Goal: Task Accomplishment & Management: Manage account settings

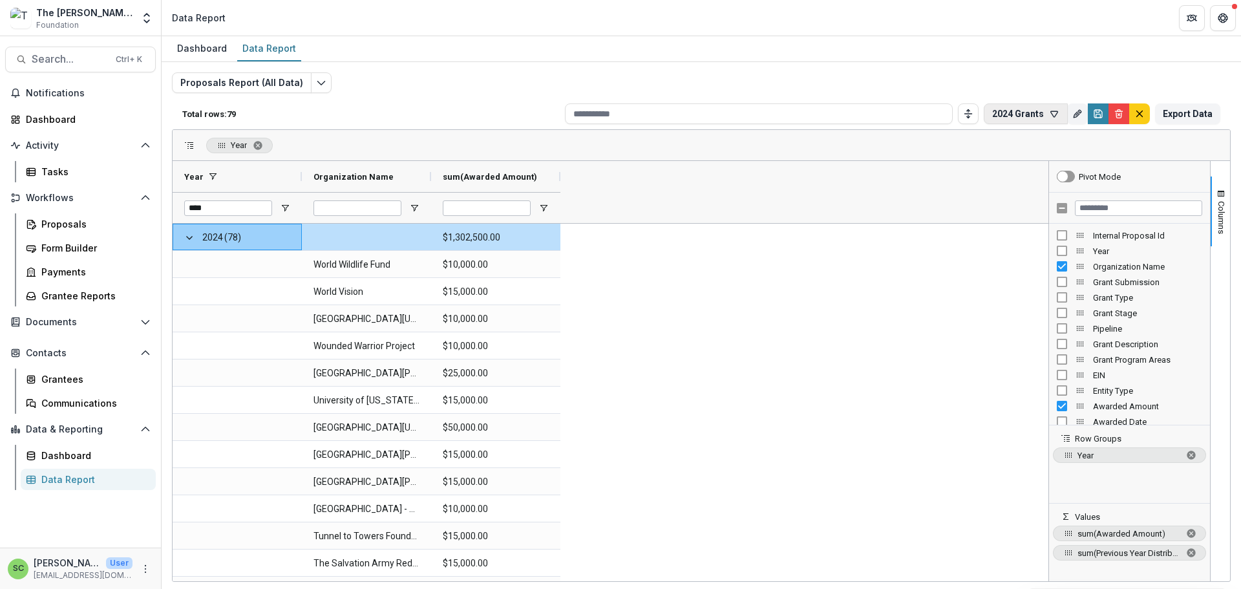
click at [1051, 114] on icon "button" at bounding box center [1054, 114] width 7 height 6
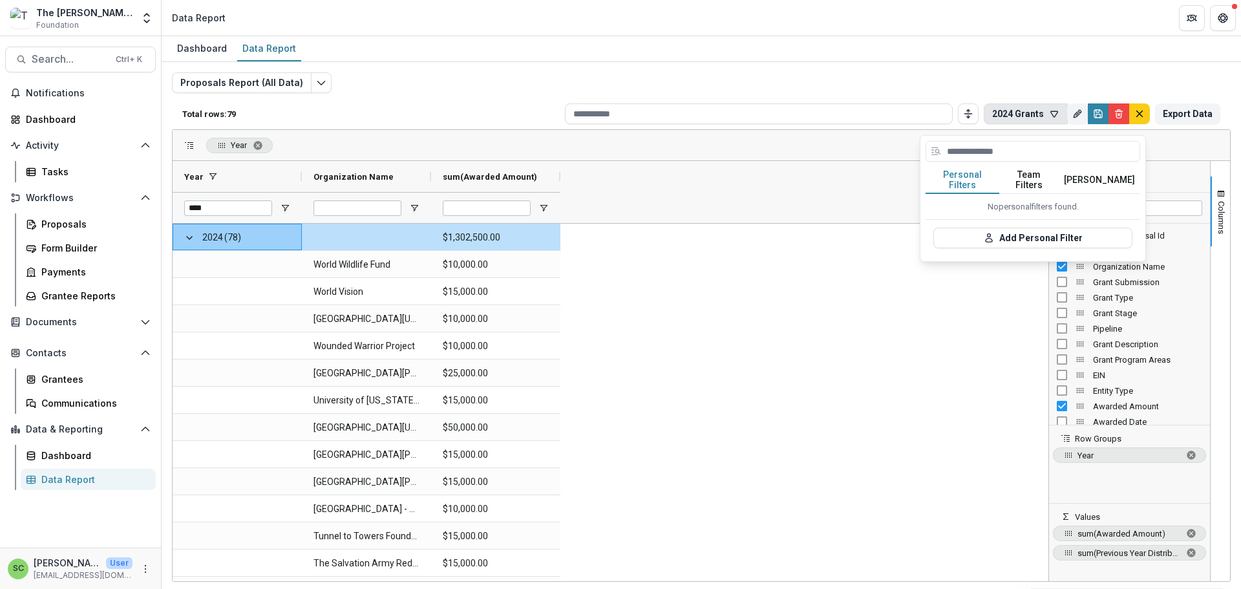
click at [965, 188] on button "Personal Filters" at bounding box center [963, 180] width 74 height 27
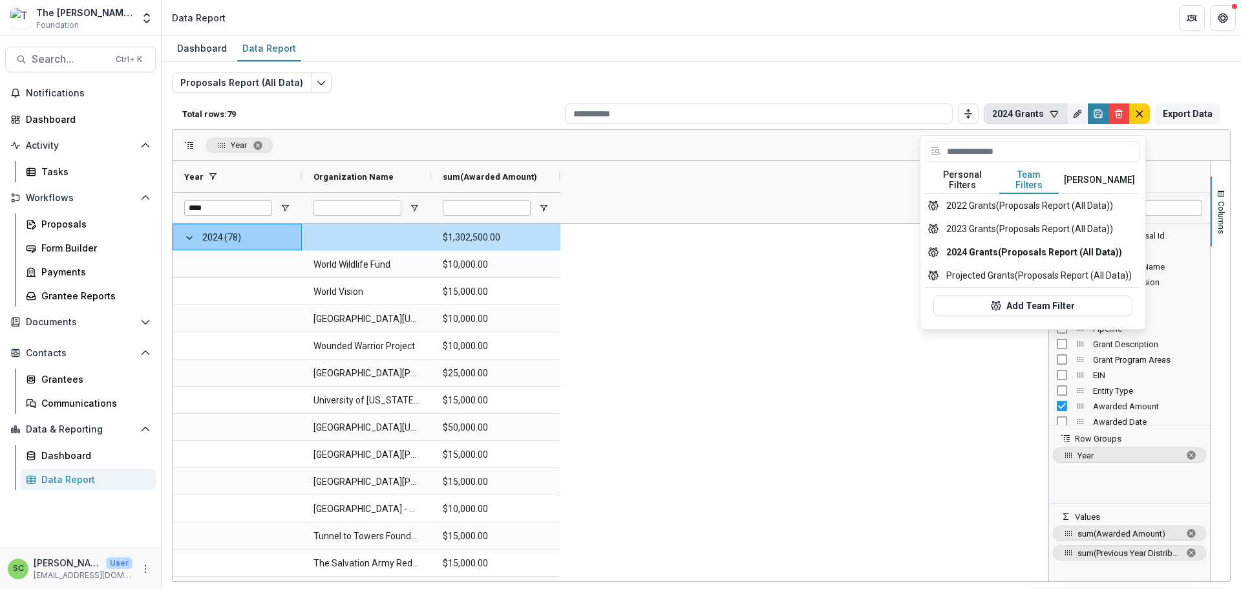
click at [1027, 190] on button "Team Filters" at bounding box center [1028, 180] width 59 height 27
click at [990, 240] on button "2023 Grants (Proposals Report (All Data))" at bounding box center [1033, 228] width 215 height 23
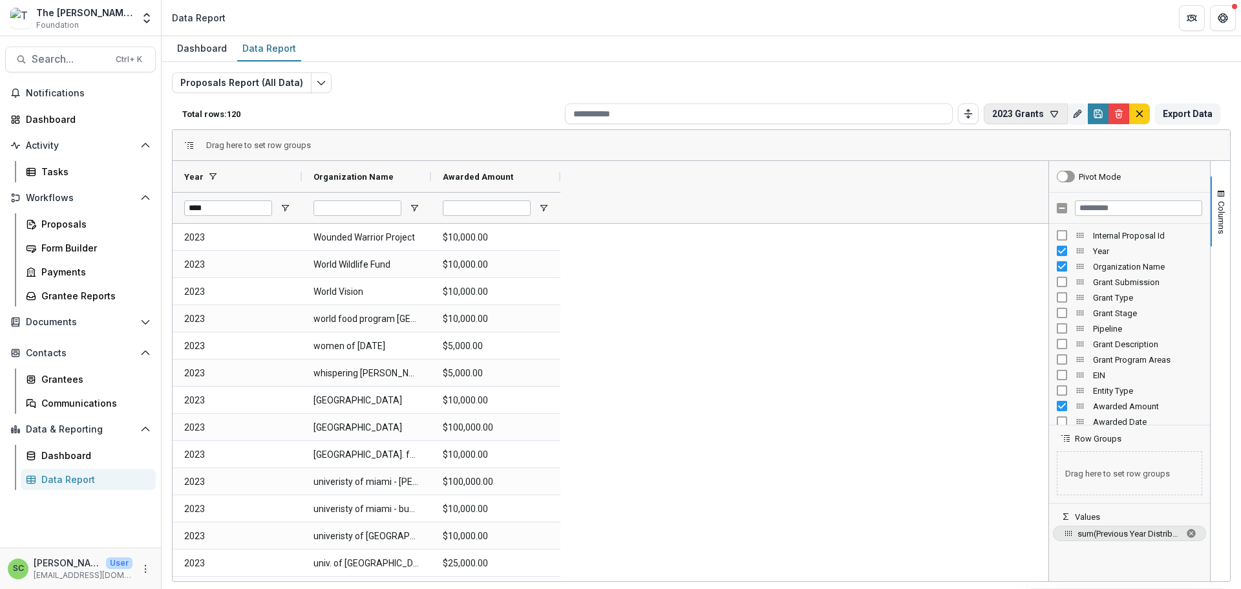
click at [984, 116] on button "2023 Grants" at bounding box center [1026, 113] width 84 height 21
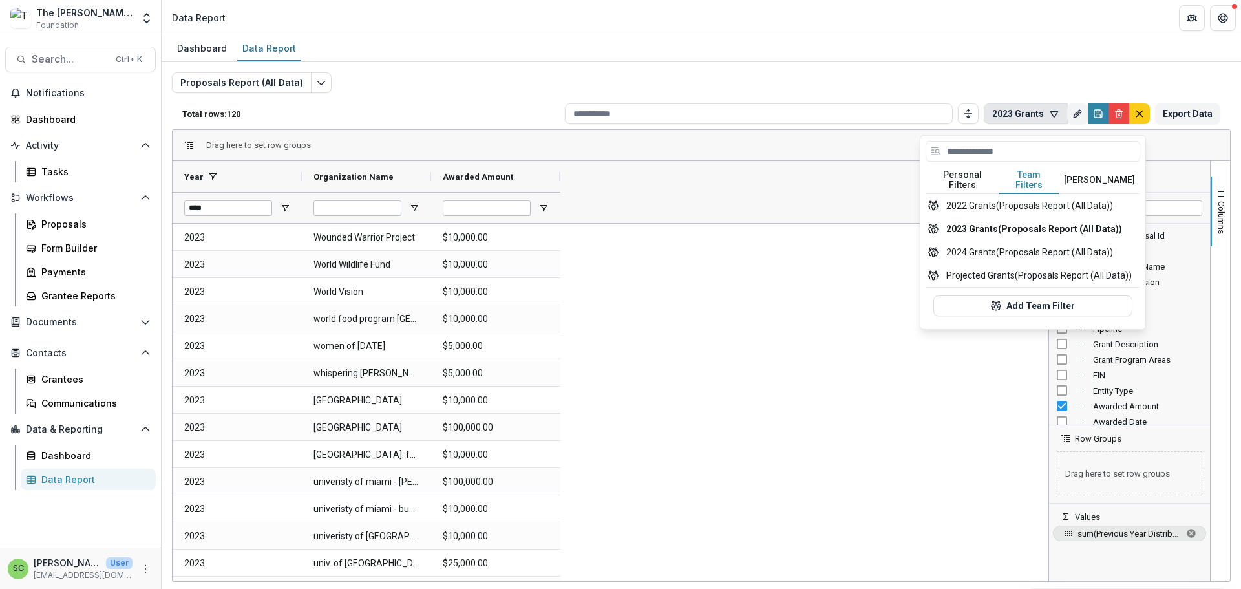
click at [1031, 194] on button "Team Filters" at bounding box center [1028, 180] width 59 height 27
click at [1010, 264] on button "2024 Grants (Proposals Report (All Data))" at bounding box center [1033, 251] width 215 height 23
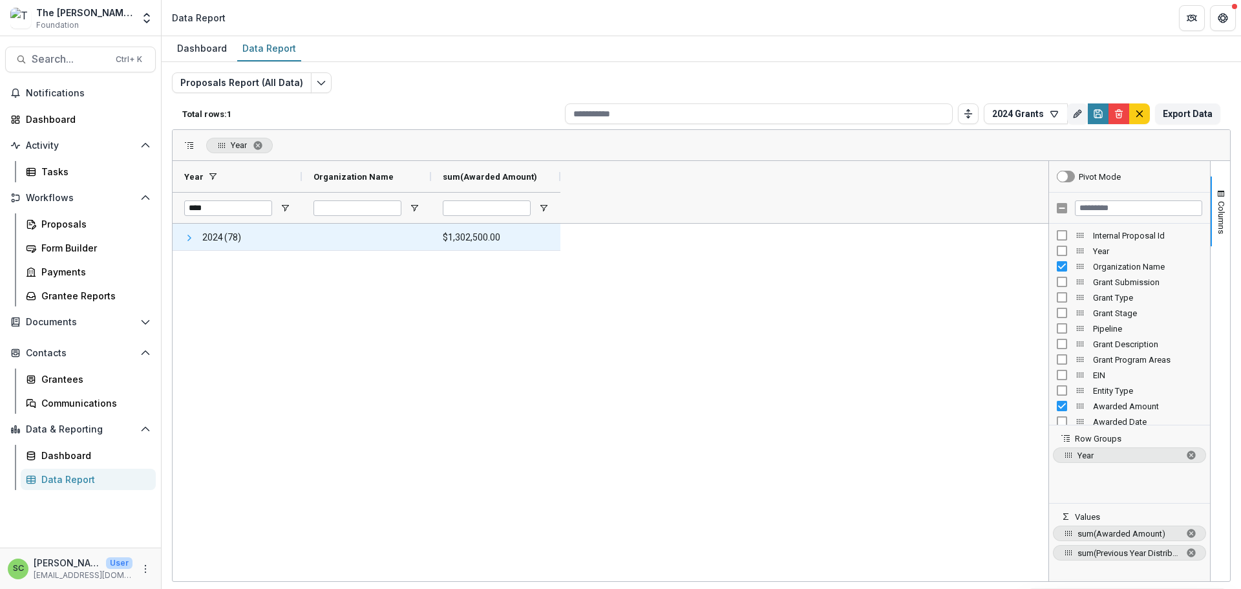
click at [191, 243] on span at bounding box center [189, 238] width 10 height 10
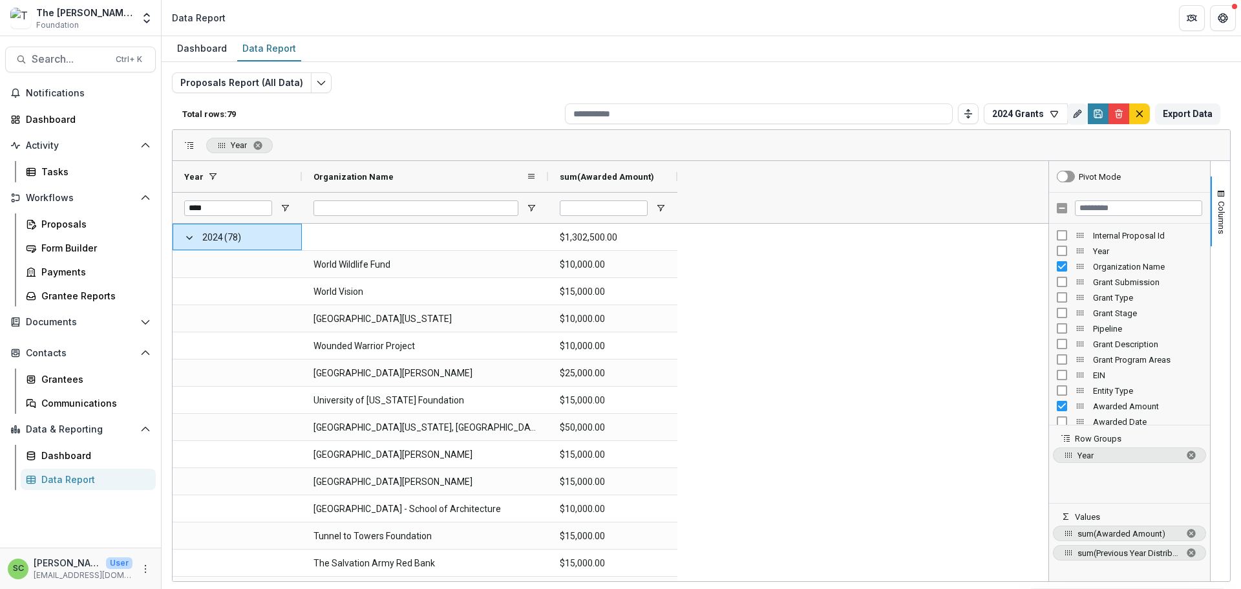
drag, startPoint x: 433, startPoint y: 187, endPoint x: 550, endPoint y: 175, distance: 117.6
click at [550, 175] on div at bounding box center [548, 176] width 5 height 31
click at [237, 150] on span "Year" at bounding box center [239, 145] width 16 height 10
click at [270, 151] on span "Year, ascending. Press ENTER to sort. Press DELETE to remove" at bounding box center [272, 145] width 10 height 10
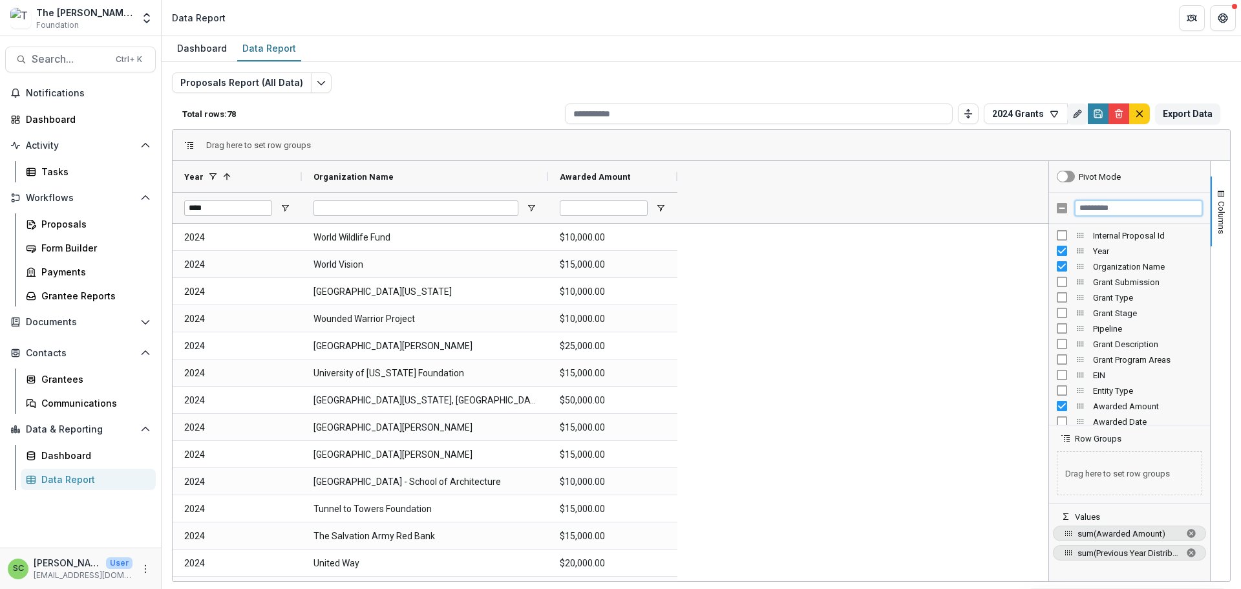
click at [1102, 212] on input "Filter Columns Input" at bounding box center [1138, 208] width 127 height 16
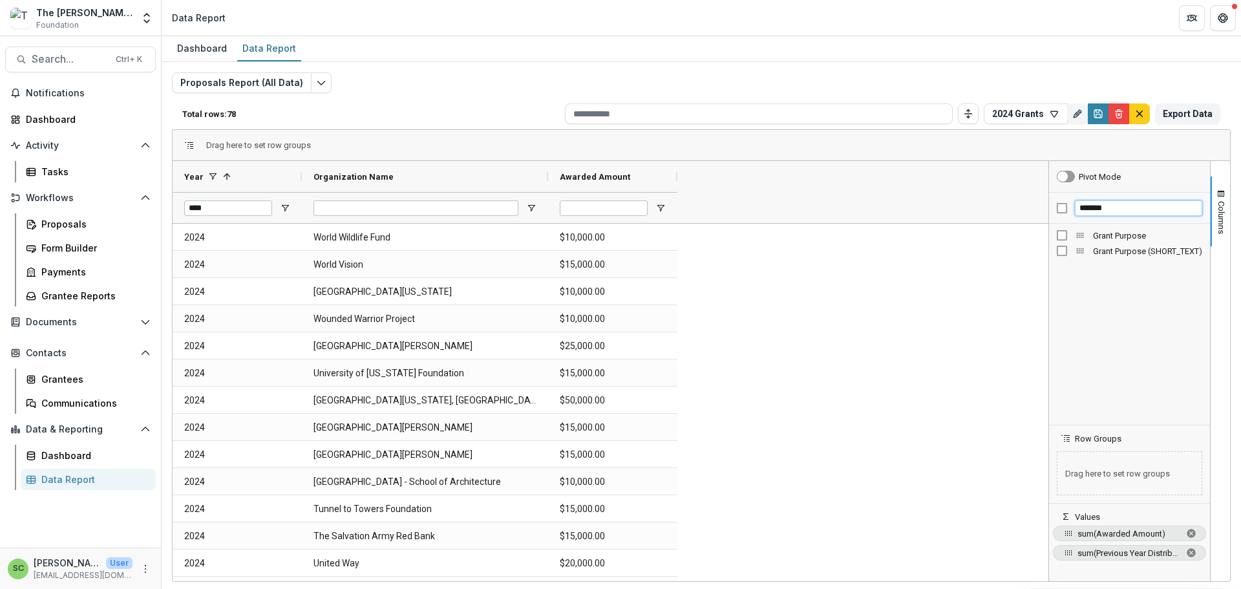
type input "*******"
click at [70, 217] on div "Proposals" at bounding box center [93, 224] width 104 height 14
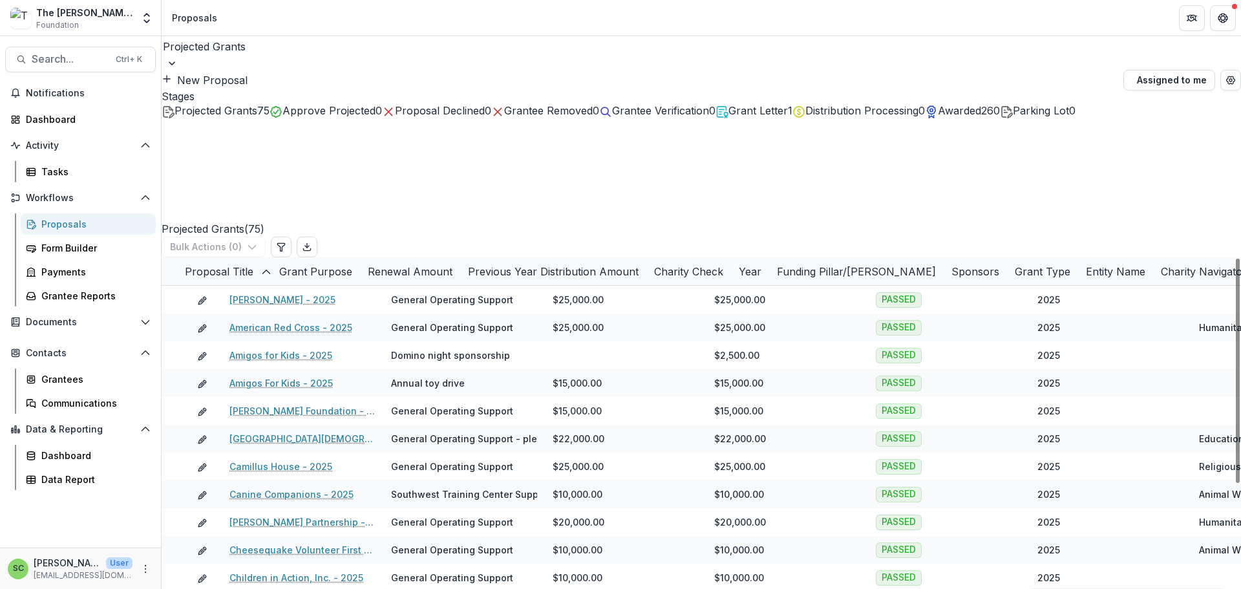
click at [275, 63] on div at bounding box center [702, 63] width 1080 height 13
click at [236, 56] on div at bounding box center [701, 46] width 1077 height 18
click at [938, 117] on span "Awarded" at bounding box center [959, 110] width 43 height 13
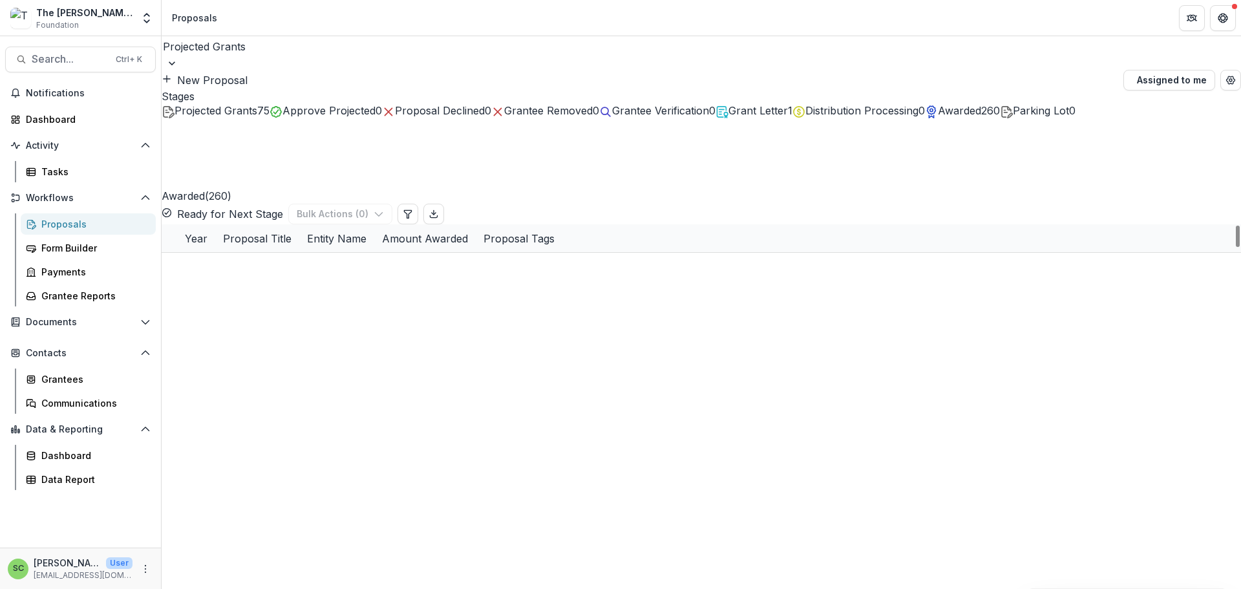
click at [215, 246] on div "Year" at bounding box center [196, 239] width 38 height 16
click at [288, 288] on input at bounding box center [280, 280] width 103 height 16
type input "****"
click at [434, 273] on link "World Wildlife Fund - General Operating Support-2024" at bounding box center [464, 267] width 146 height 14
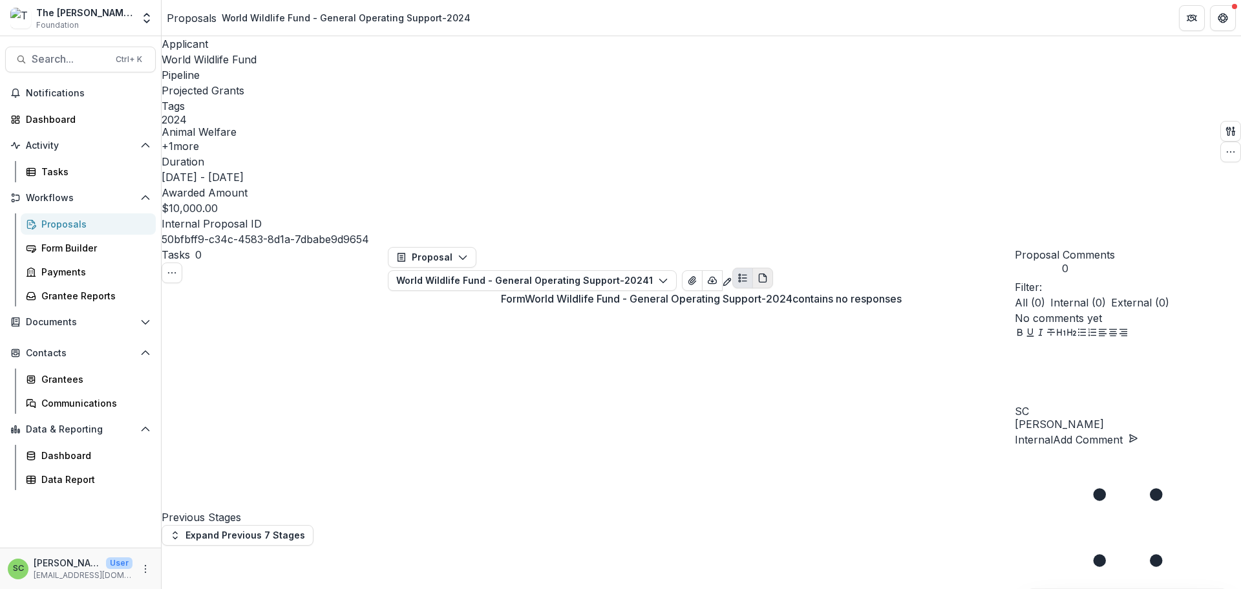
click at [766, 274] on icon "PDF view" at bounding box center [762, 278] width 7 height 8
click at [105, 217] on div "Proposals" at bounding box center [93, 224] width 104 height 14
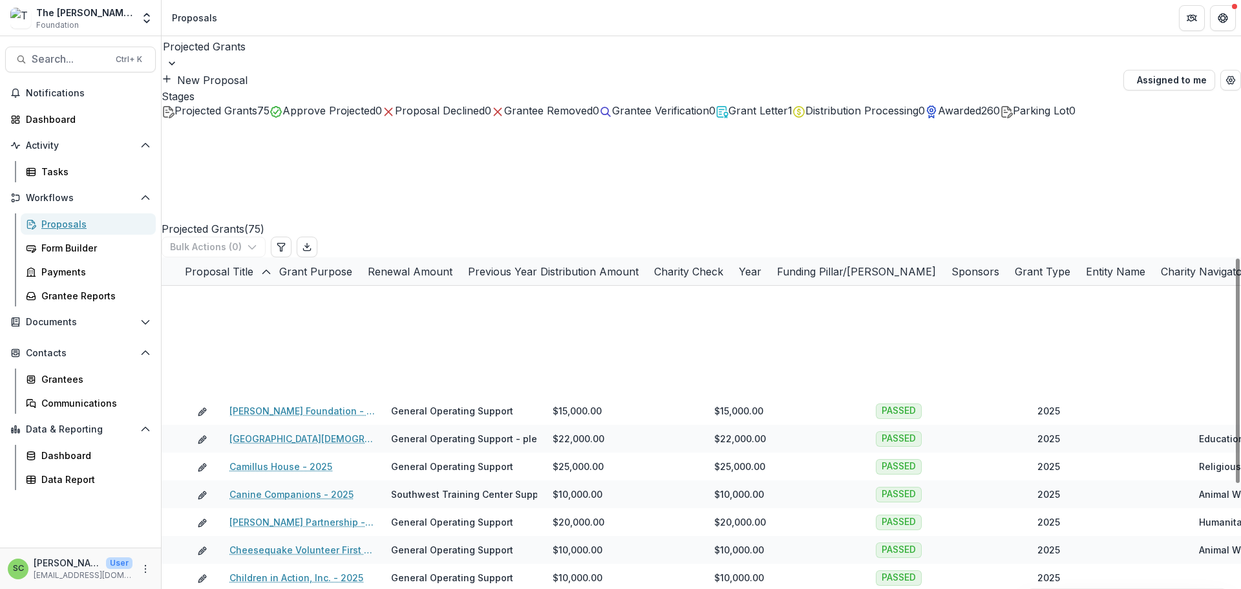
scroll to position [388, 0]
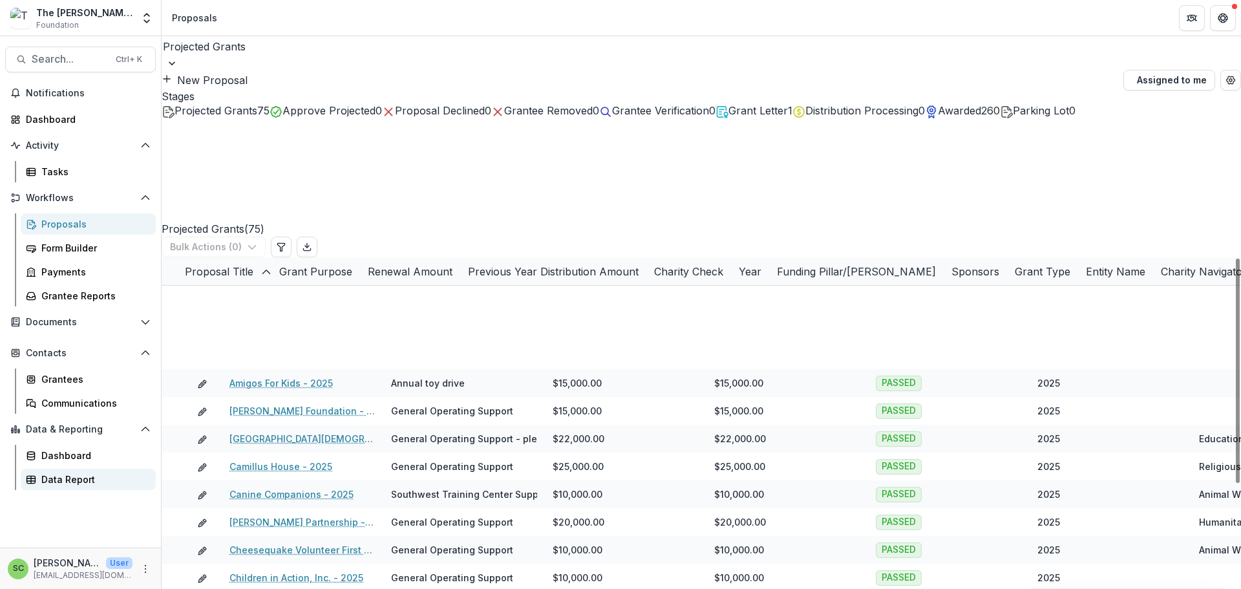
click at [88, 486] on div "Data Report" at bounding box center [93, 480] width 104 height 14
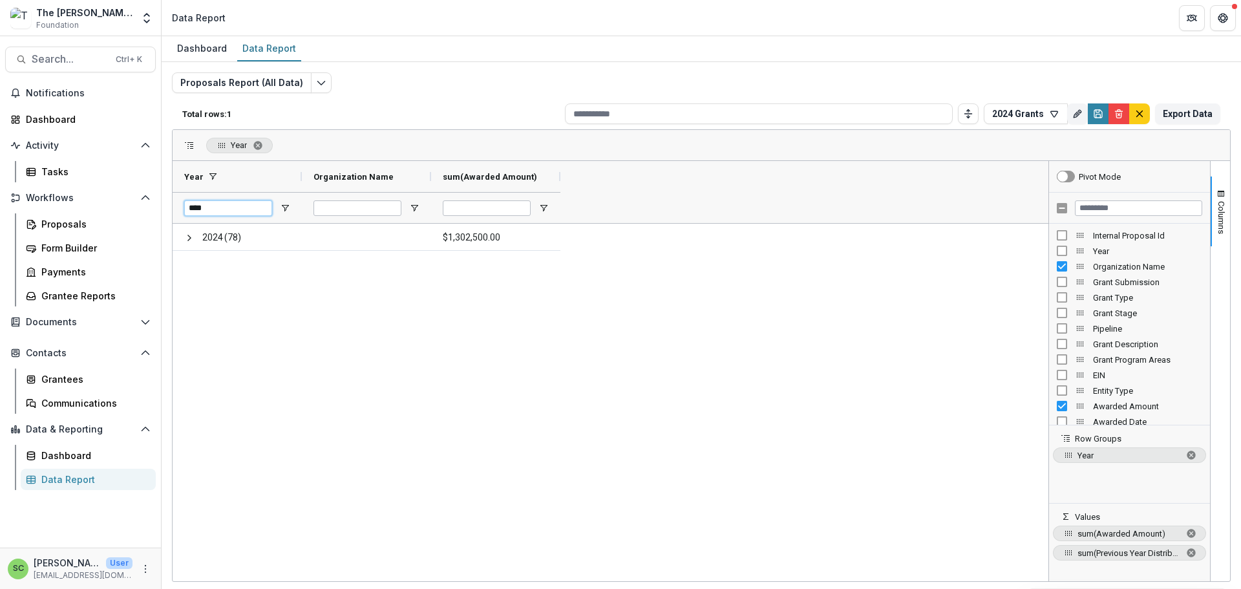
click at [250, 216] on input "****" at bounding box center [228, 208] width 88 height 16
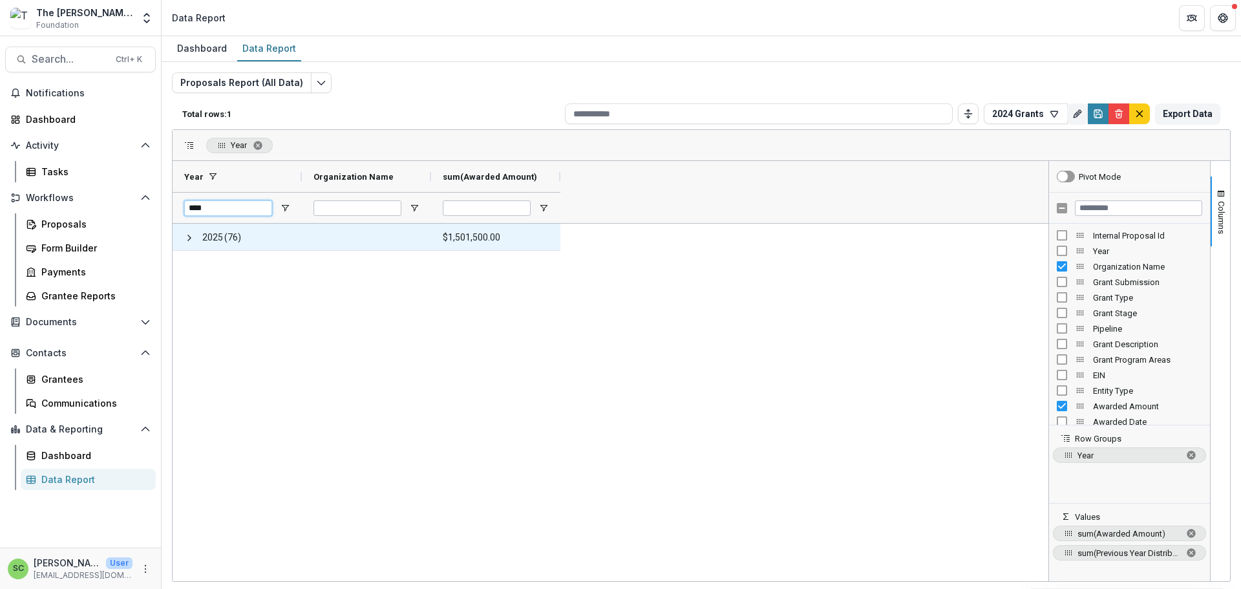
type input "****"
click at [213, 251] on span "2025" at bounding box center [212, 237] width 21 height 27
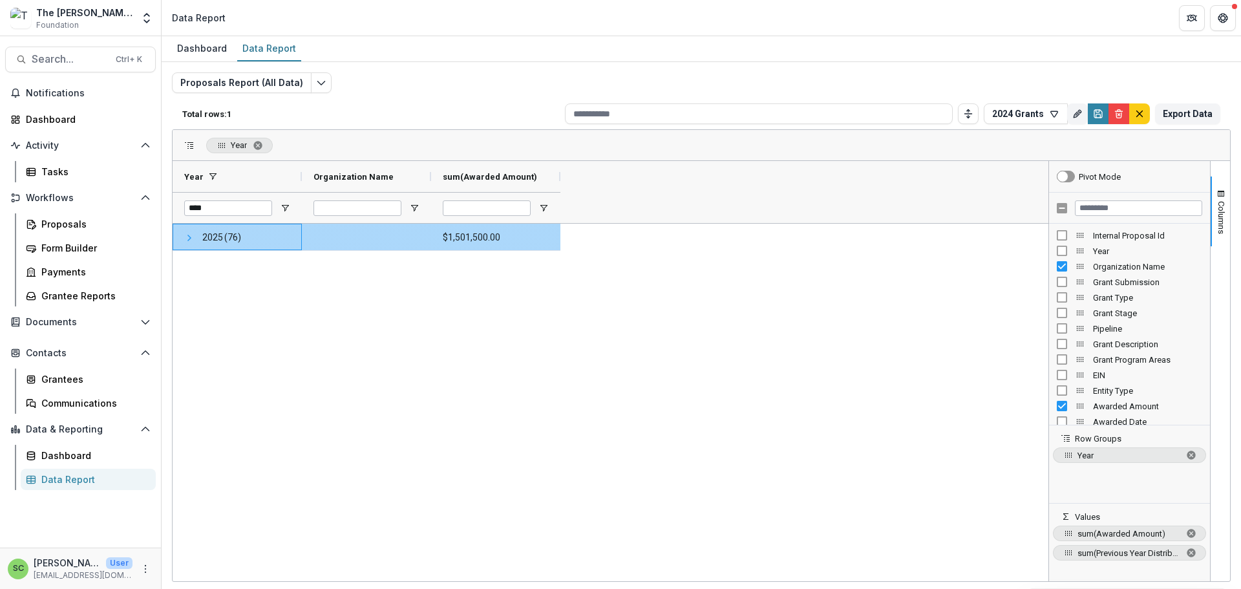
click at [191, 243] on span at bounding box center [189, 238] width 10 height 10
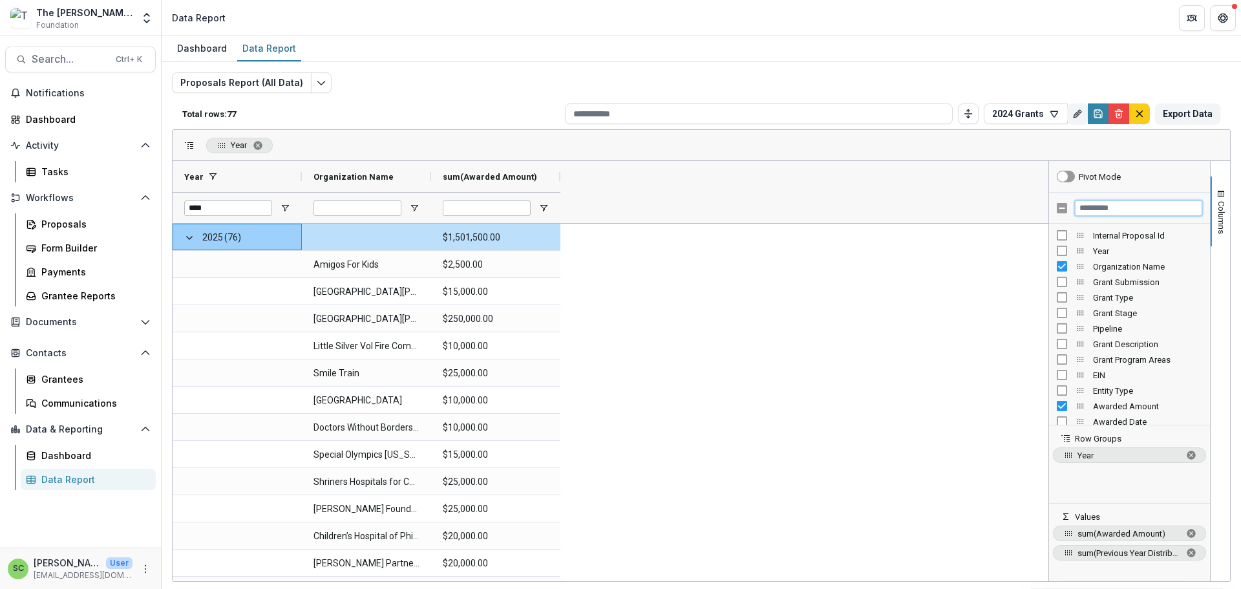
click at [1103, 216] on input "Filter Columns Input" at bounding box center [1138, 208] width 127 height 16
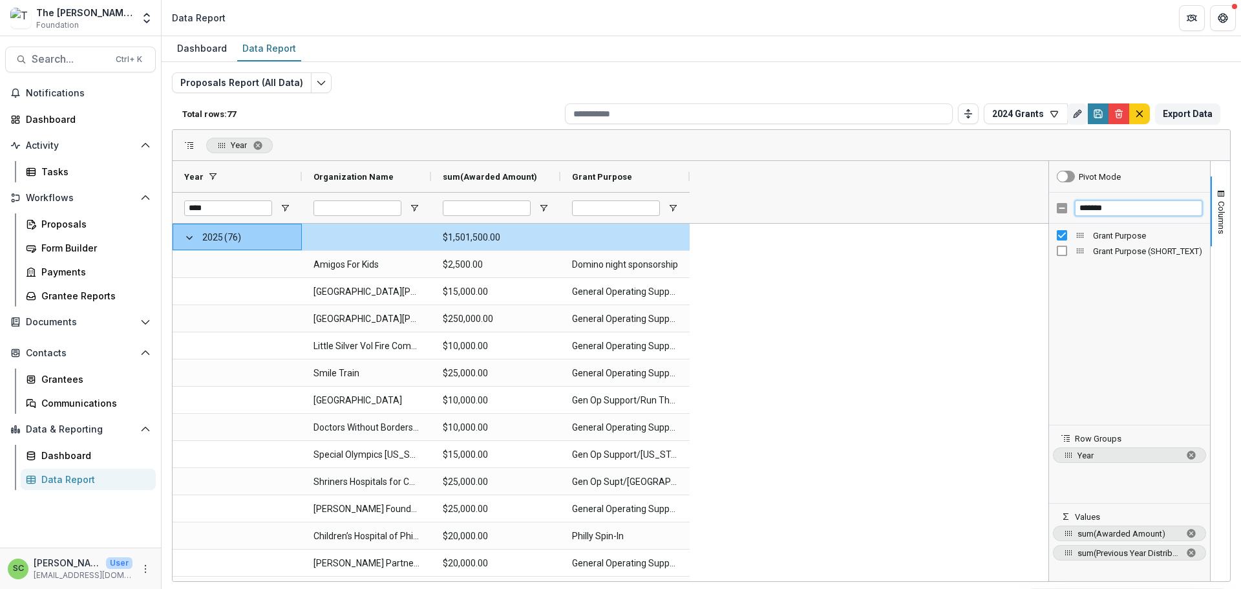
click at [1111, 216] on input "*******" at bounding box center [1138, 208] width 127 height 16
type input "*"
click at [1105, 216] on input "*******" at bounding box center [1138, 208] width 127 height 16
type input "*"
type input "*****"
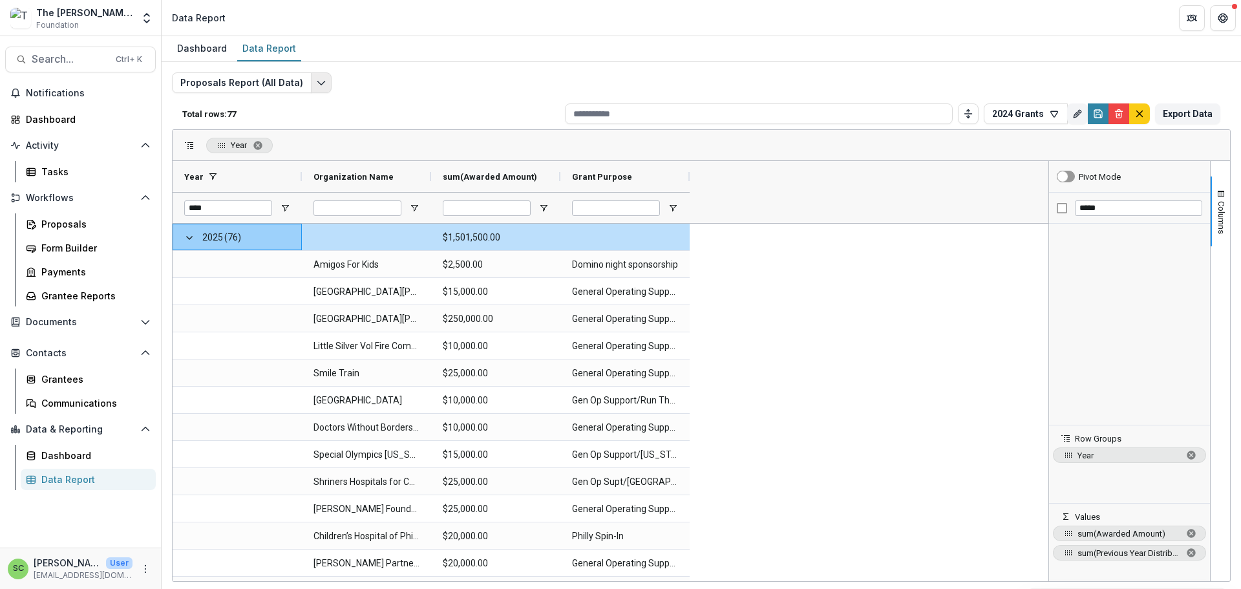
click at [326, 88] on icon "Edit selected report" at bounding box center [321, 83] width 10 height 10
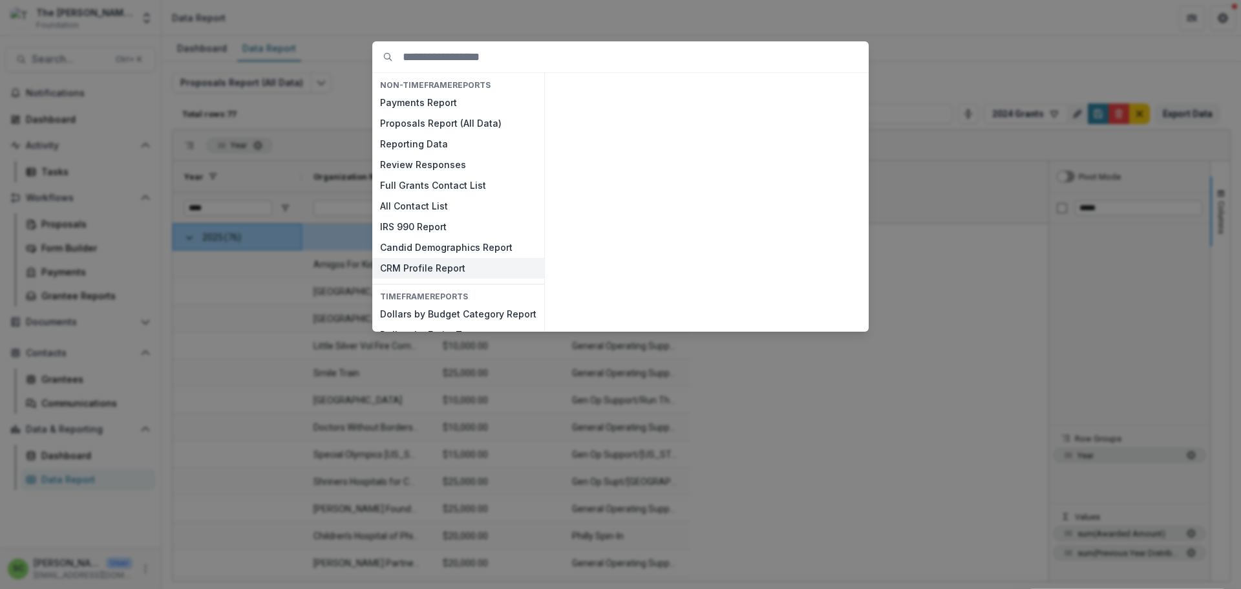
click at [372, 279] on button "CRM Profile Report" at bounding box center [458, 268] width 172 height 21
click at [864, 326] on button "View" at bounding box center [837, 316] width 54 height 21
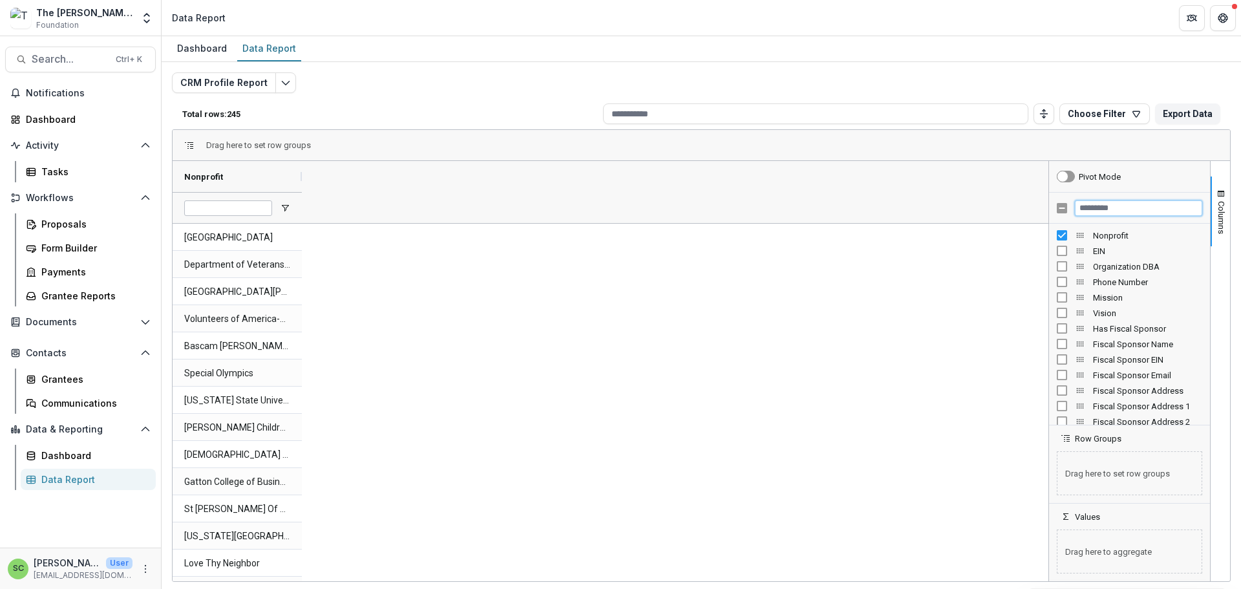
click at [1089, 216] on input "Filter Columns Input" at bounding box center [1138, 208] width 127 height 16
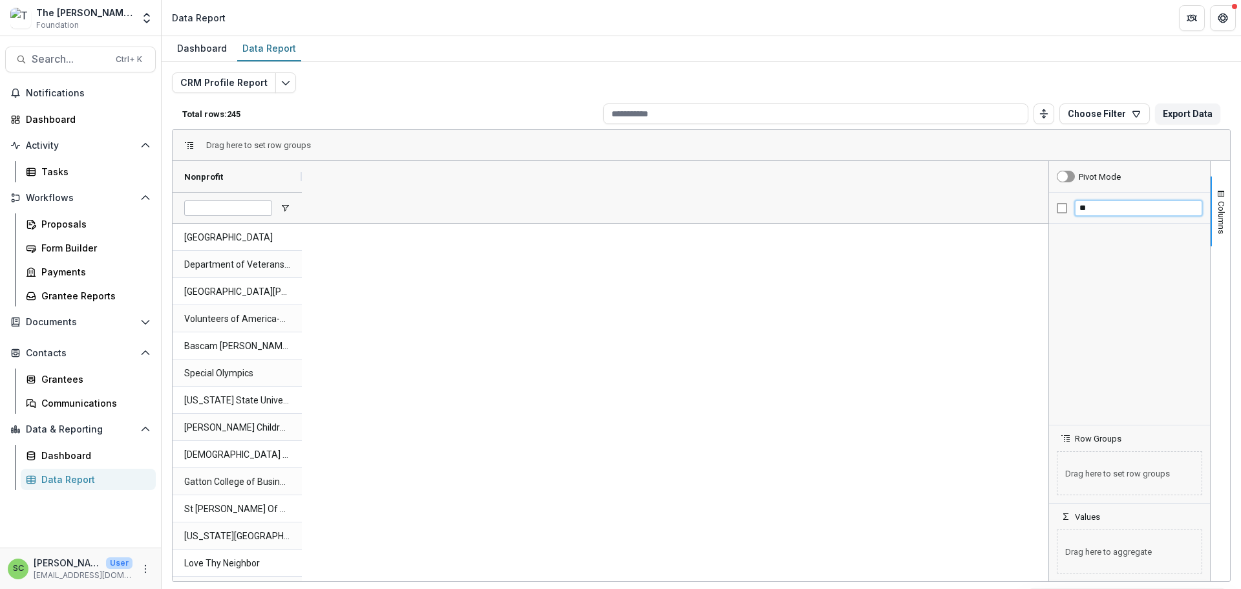
type input "*"
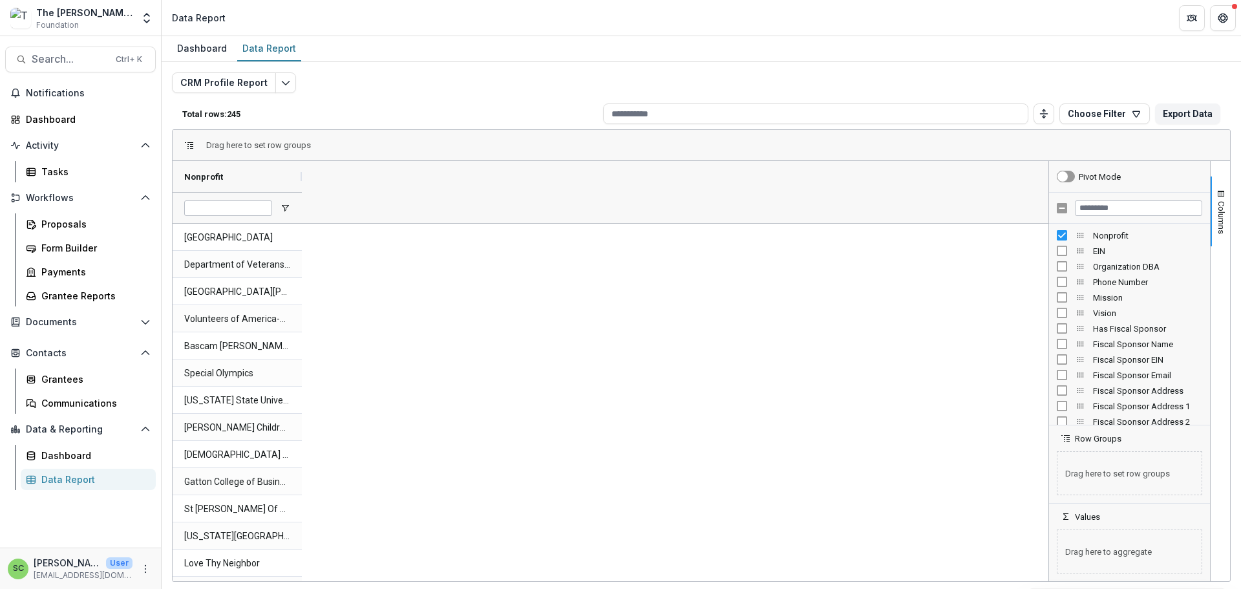
click at [291, 88] on icon "Edit selected report" at bounding box center [286, 83] width 10 height 10
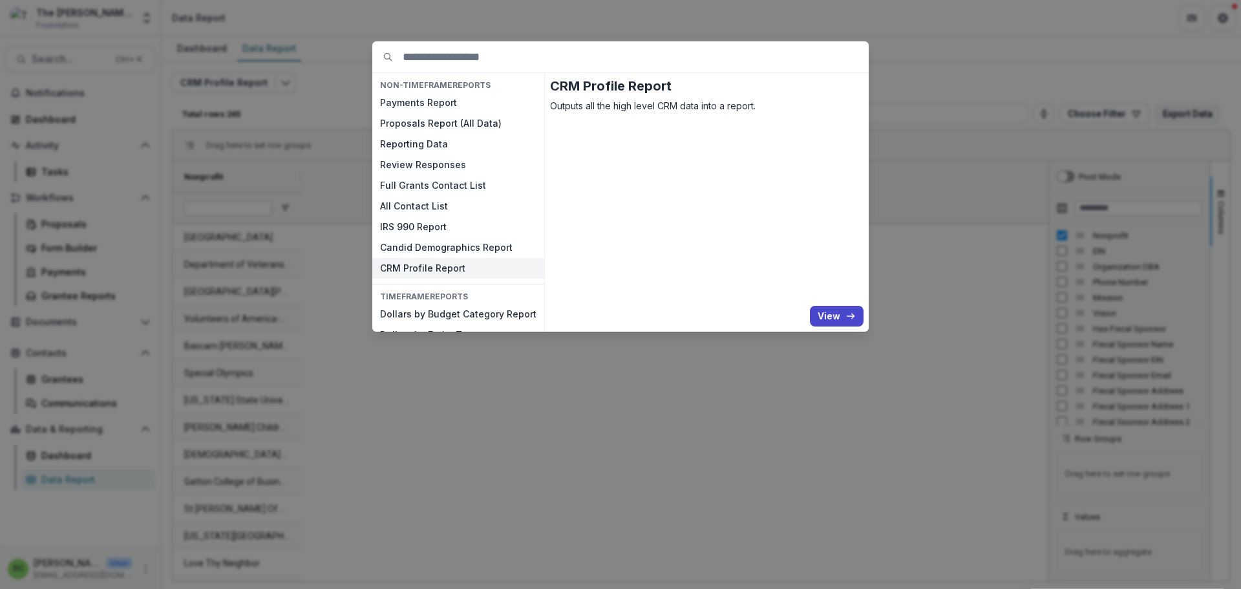
click at [796, 462] on div "NON-TIMEFRAME Reports Payments Report Proposals Report (All Data) Reporting Dat…" at bounding box center [620, 294] width 1241 height 589
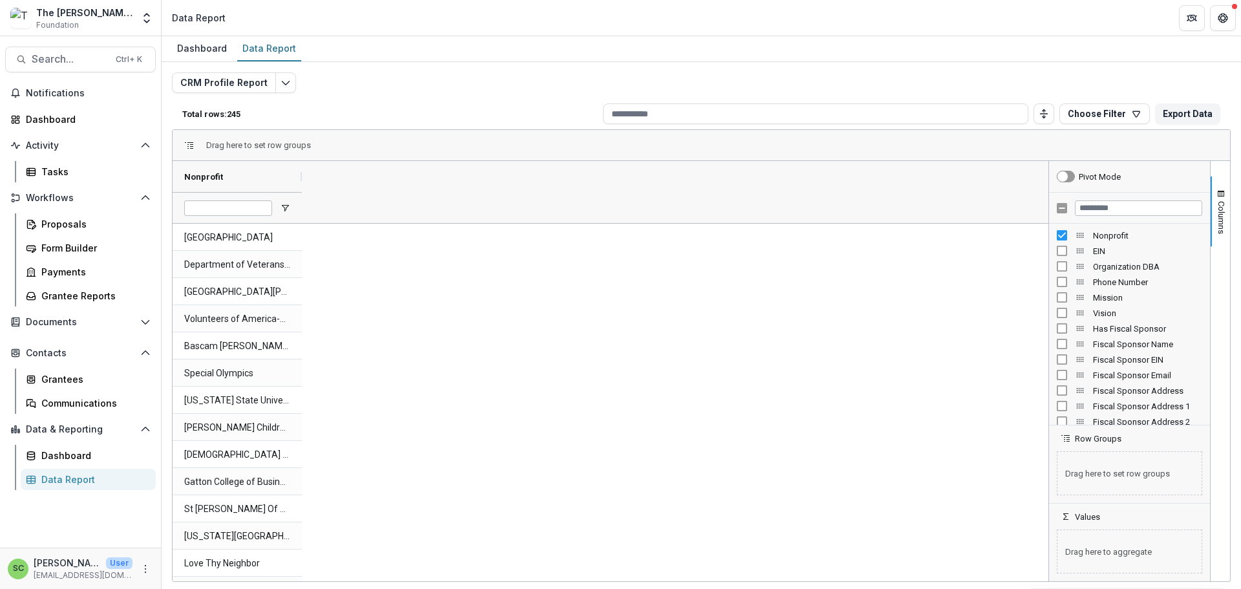
click at [87, 486] on div "Data Report" at bounding box center [93, 480] width 104 height 14
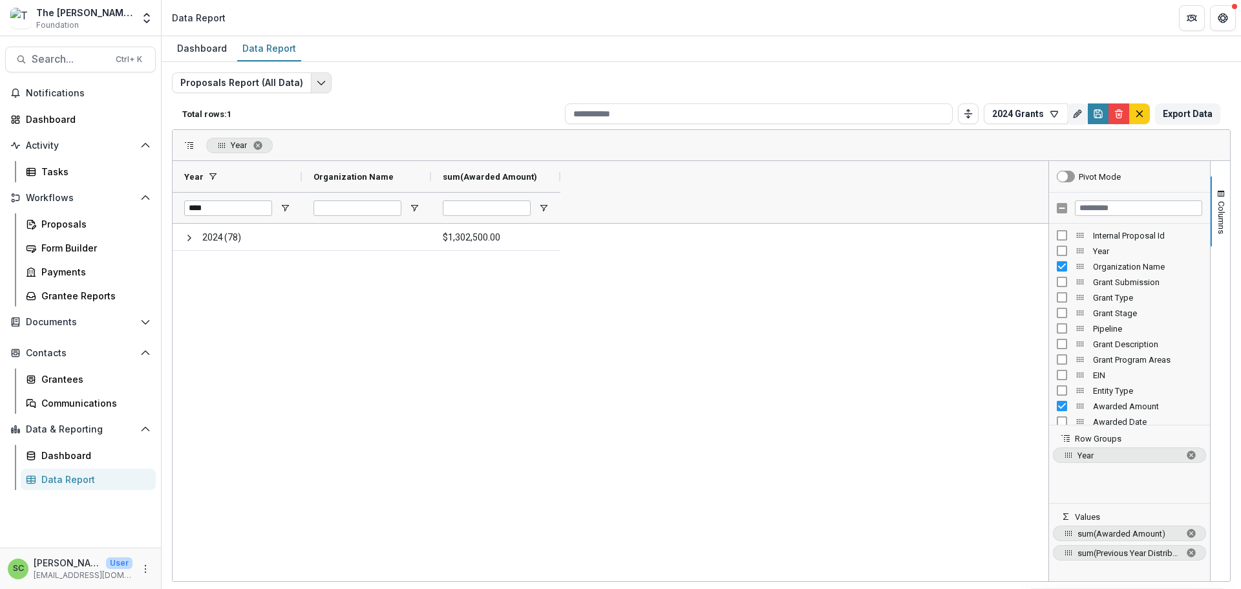
click at [325, 85] on polyline "Edit selected report" at bounding box center [320, 83] width 7 height 4
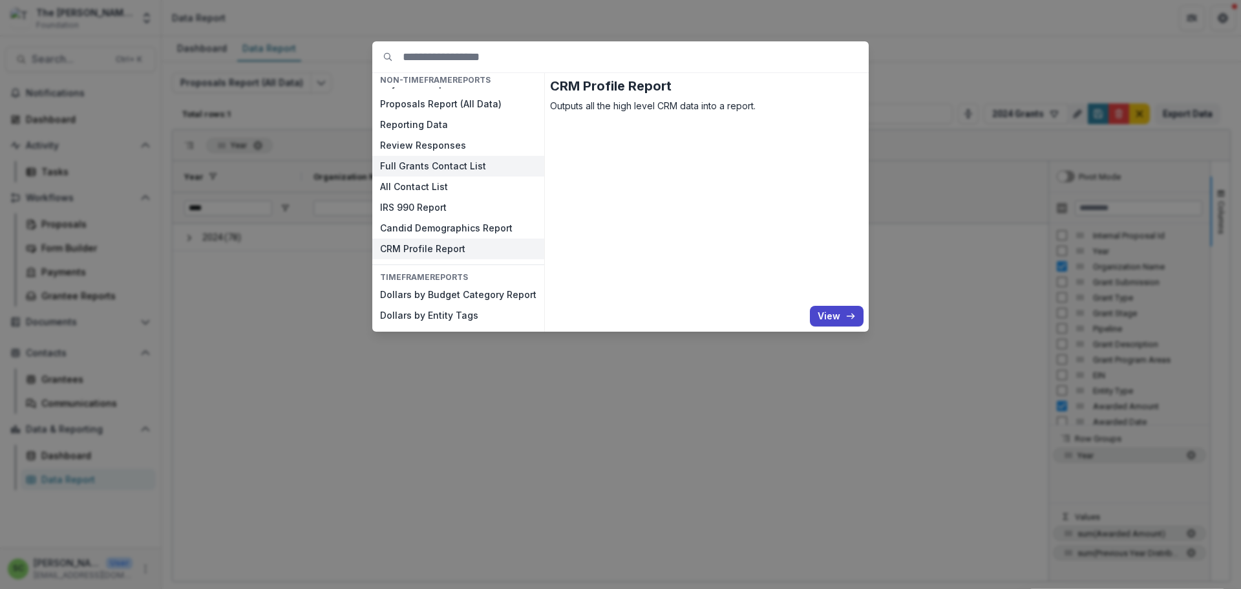
scroll to position [65, 0]
click at [401, 239] on button "Candid Demographics Report" at bounding box center [458, 228] width 172 height 21
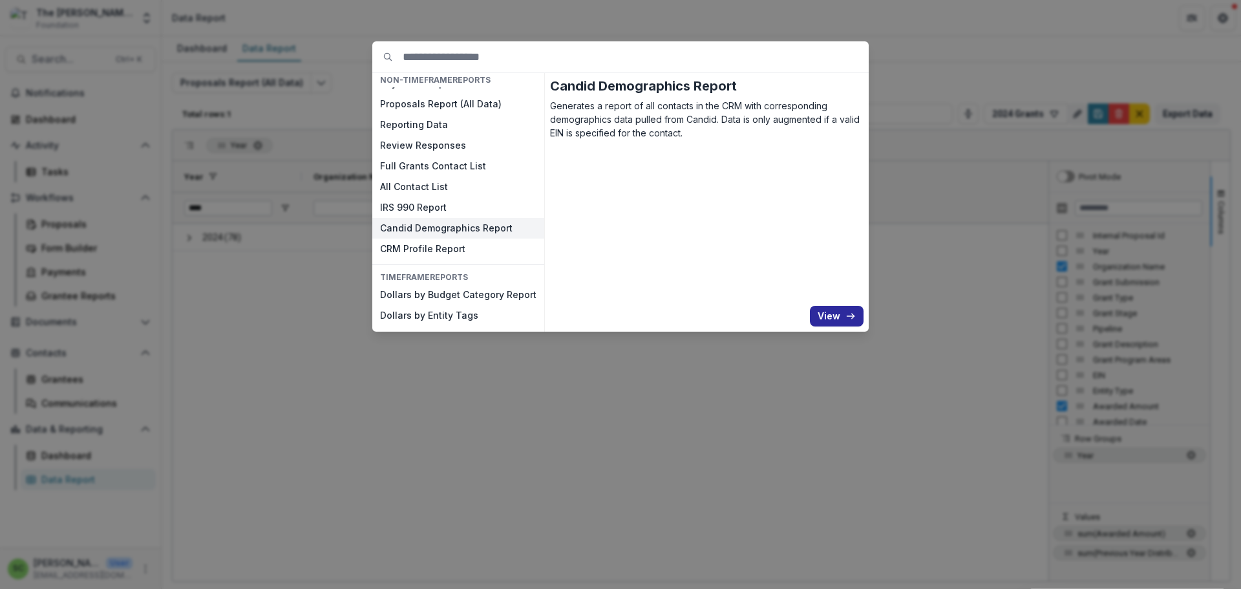
click at [864, 325] on button "View" at bounding box center [837, 316] width 54 height 21
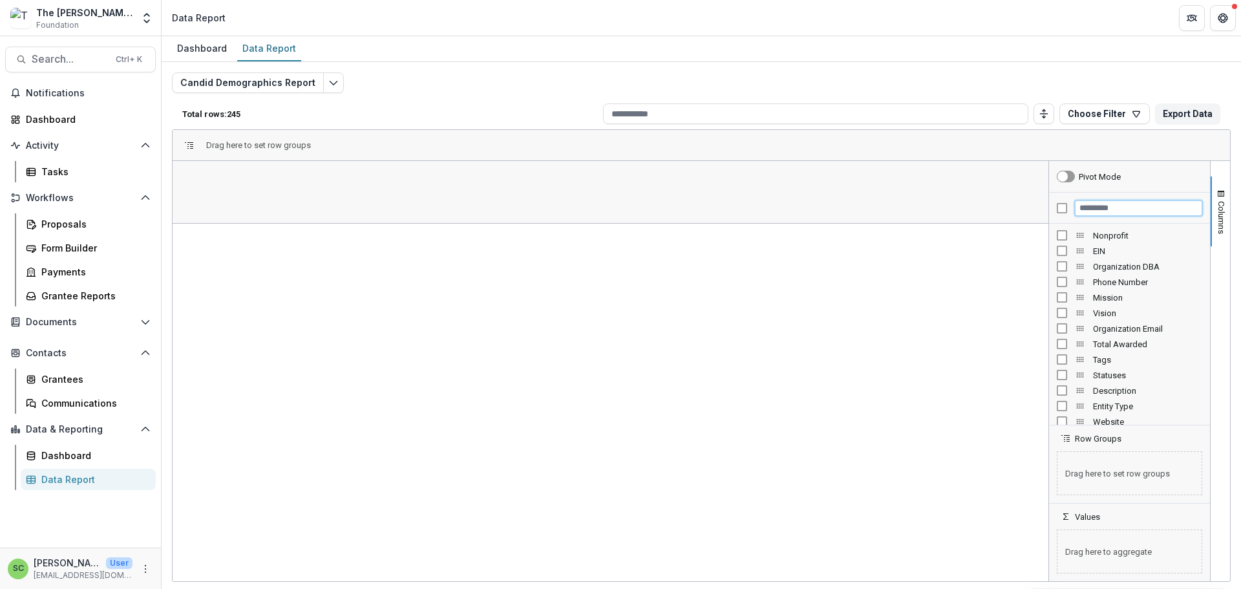
click at [1086, 216] on input "Filter Columns Input" at bounding box center [1138, 208] width 127 height 16
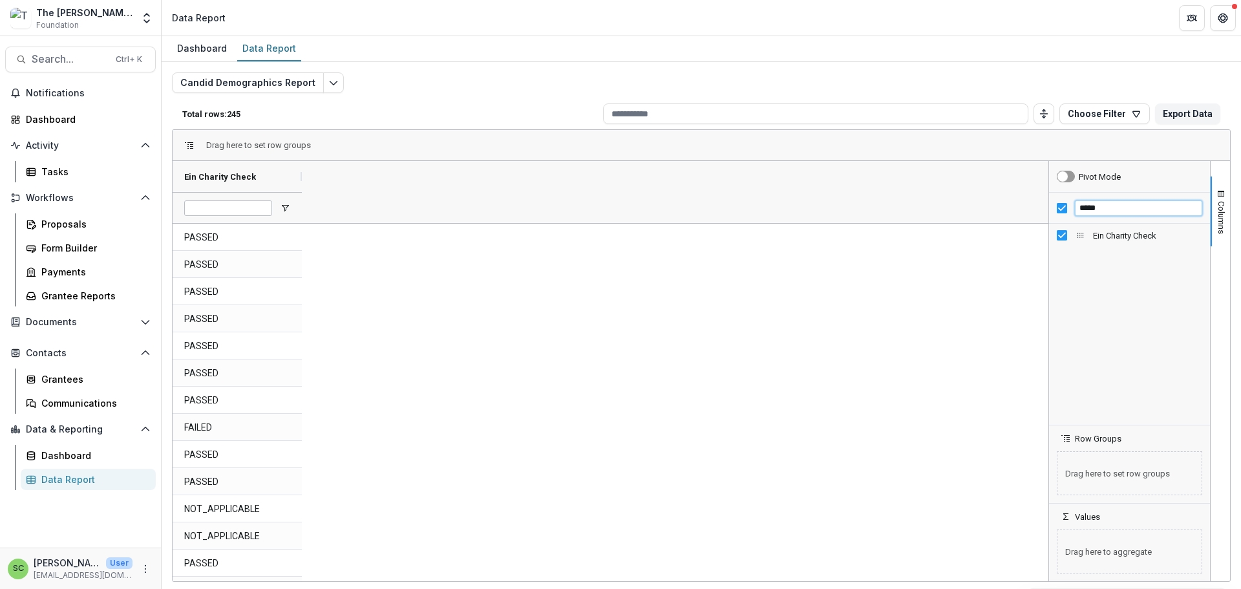
click at [1111, 216] on input "*****" at bounding box center [1138, 208] width 127 height 16
click at [1103, 216] on input "*****" at bounding box center [1138, 208] width 127 height 16
type input "*"
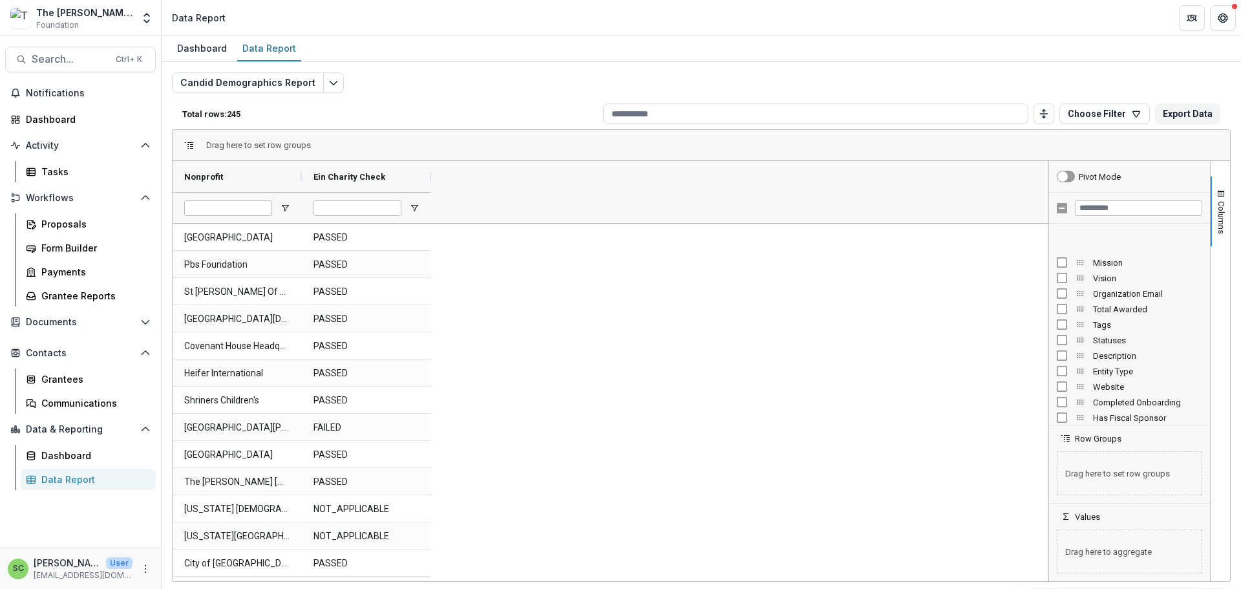
scroll to position [65, 0]
click at [1091, 216] on input "Filter Columns Input" at bounding box center [1138, 208] width 127 height 16
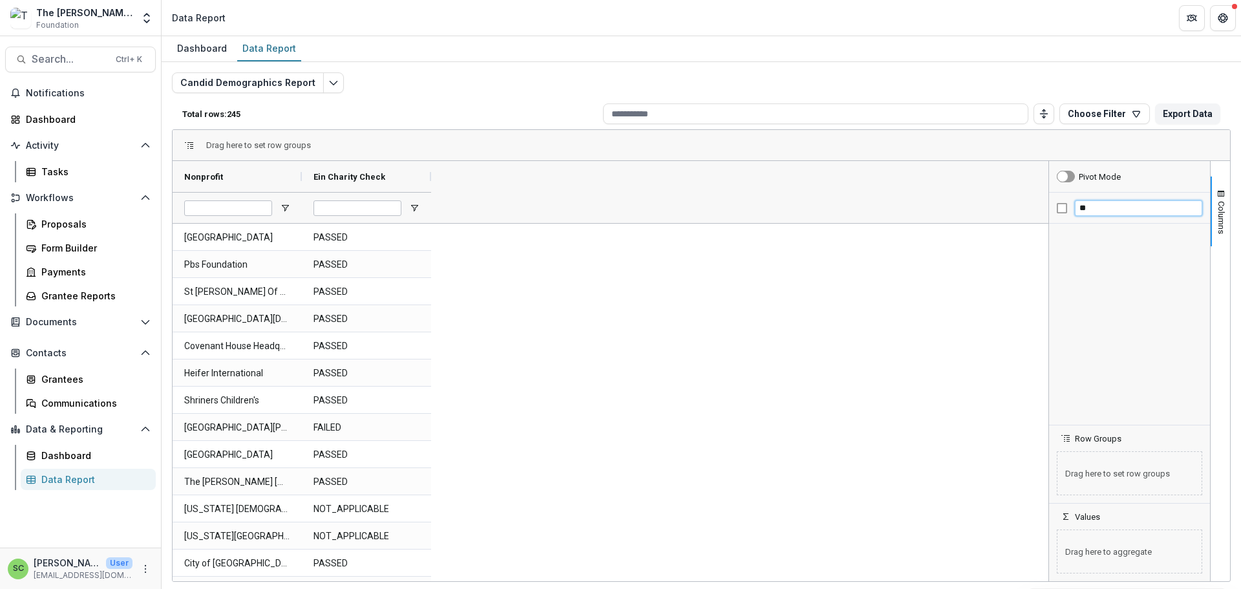
type input "*"
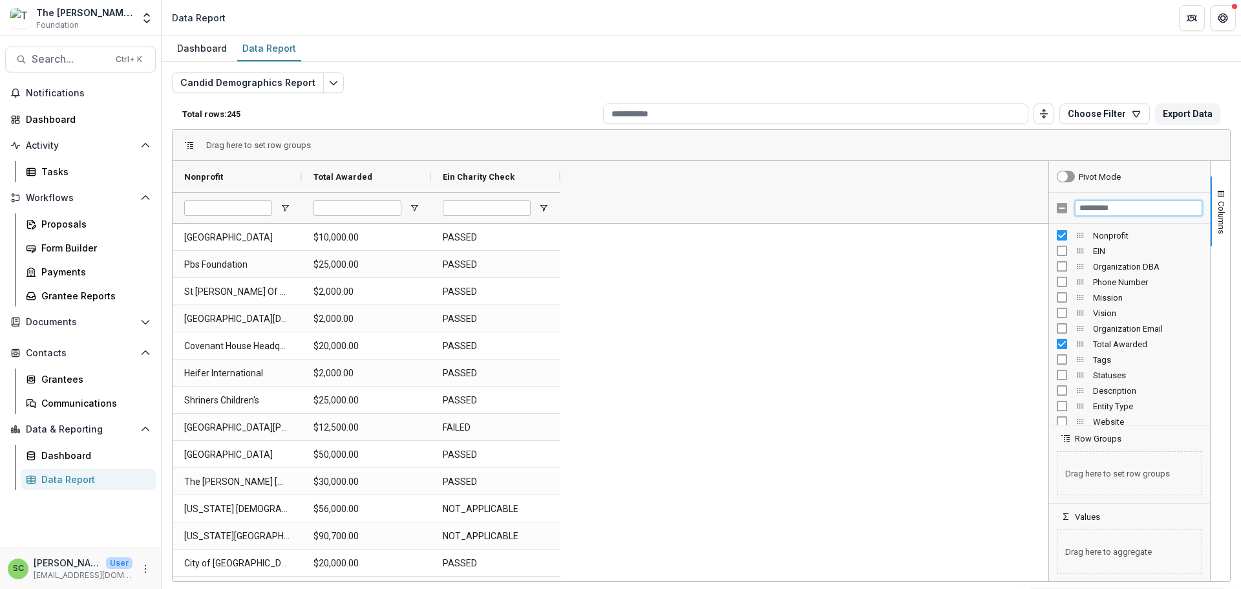
click at [1114, 216] on input "Filter Columns Input" at bounding box center [1138, 208] width 127 height 16
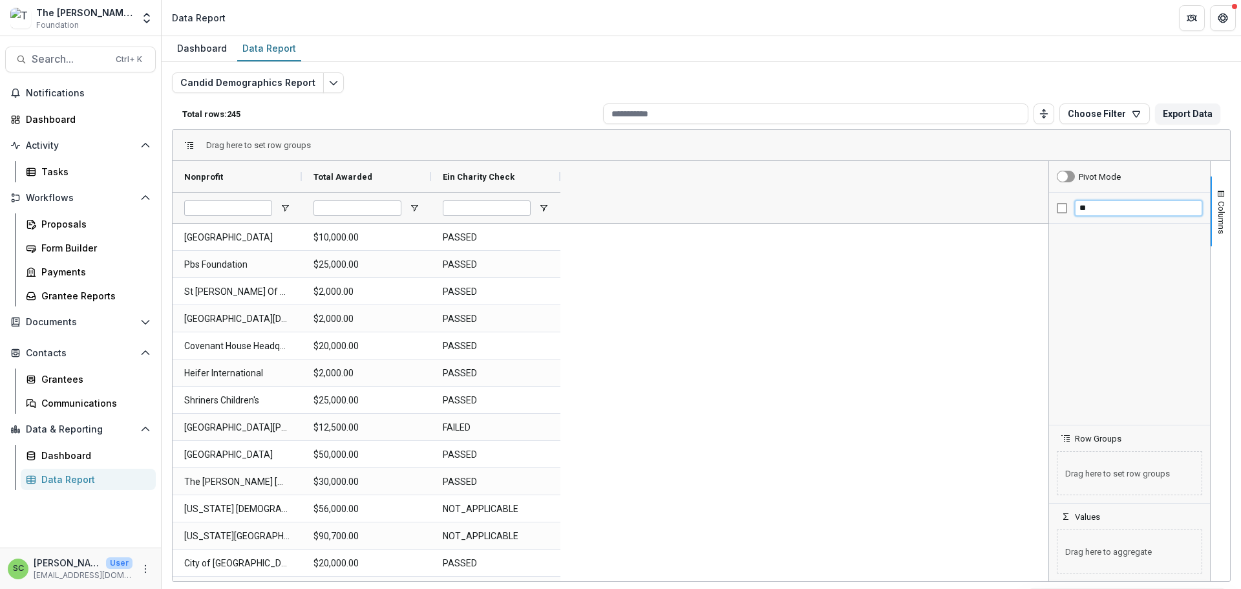
type input "*"
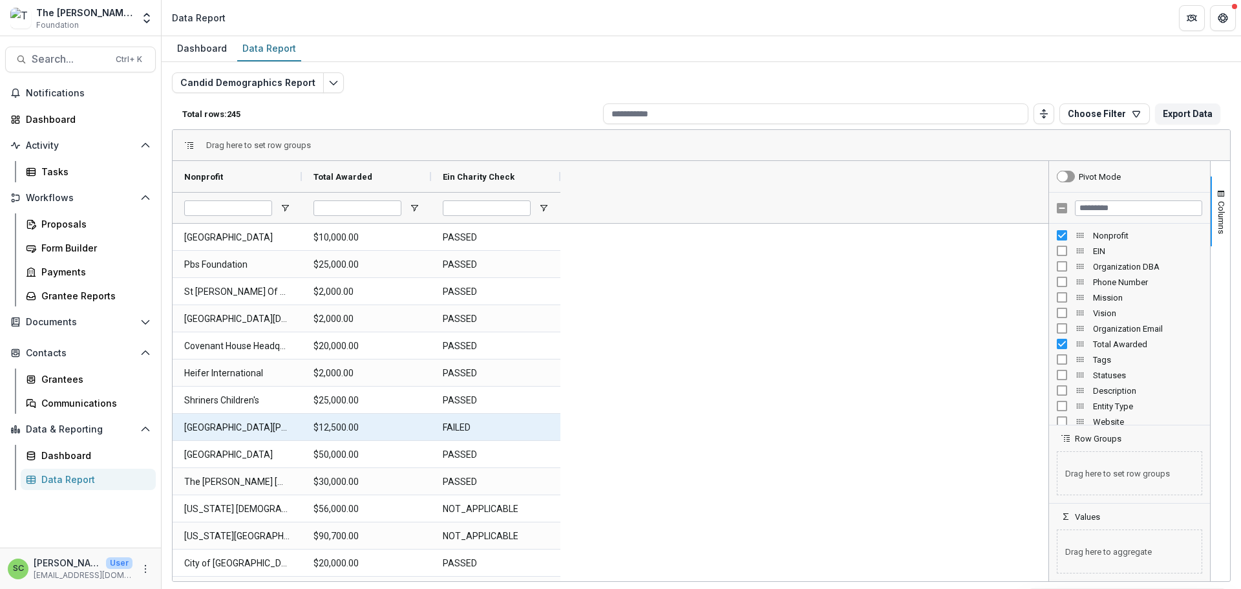
click at [518, 441] on Check-11533 "FAILED" at bounding box center [496, 427] width 106 height 27
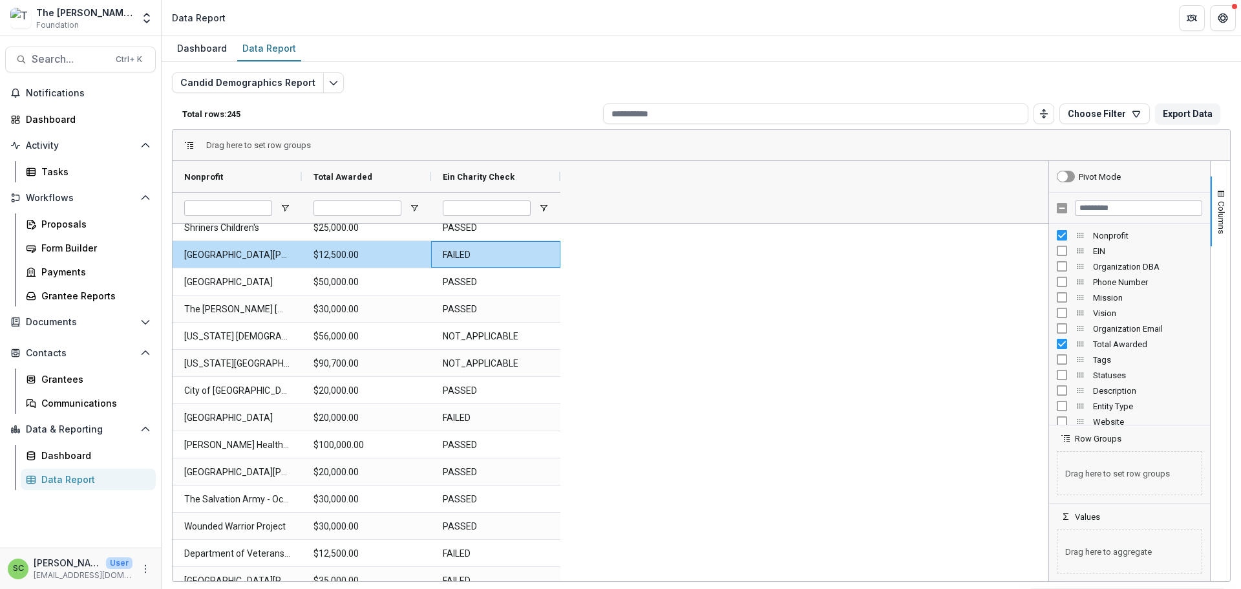
scroll to position [194, 0]
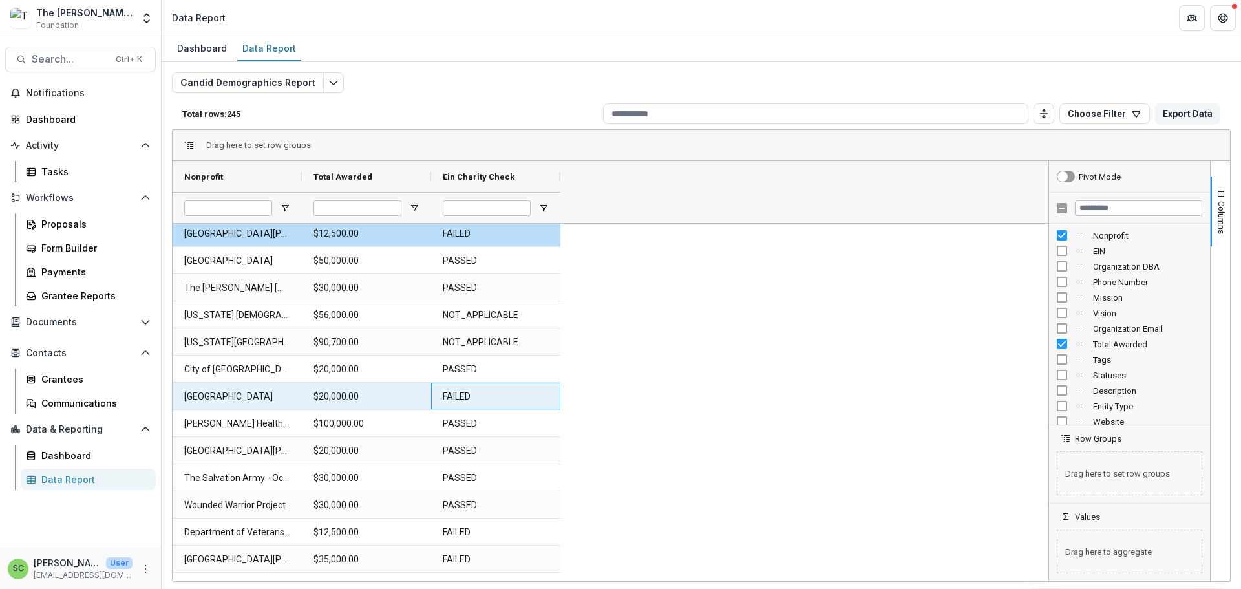
click at [531, 410] on Check-11539 "FAILED" at bounding box center [496, 396] width 106 height 27
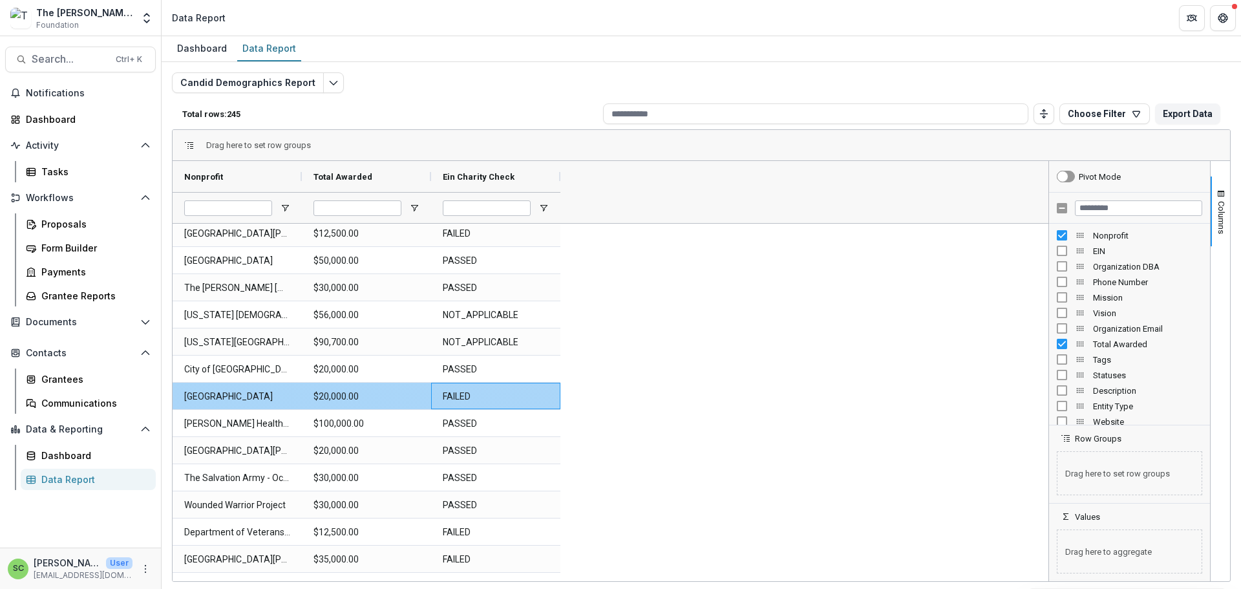
click at [460, 410] on Check-11539 "FAILED" at bounding box center [496, 396] width 106 height 27
click at [516, 410] on Check-11539 "FAILED" at bounding box center [496, 396] width 106 height 27
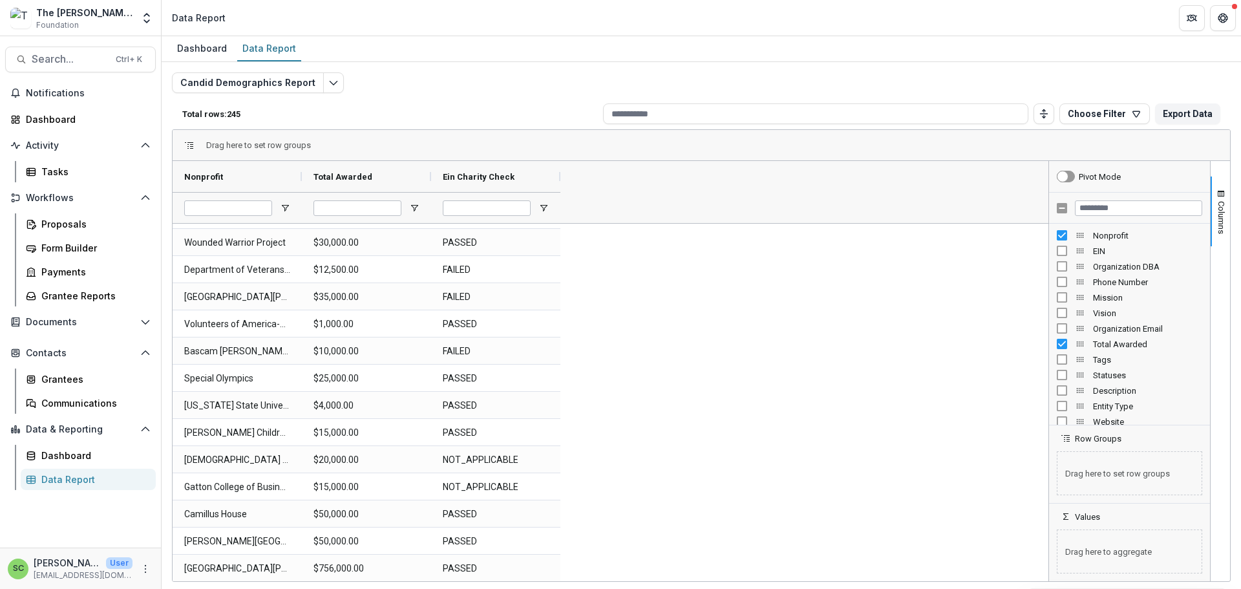
scroll to position [517, 0]
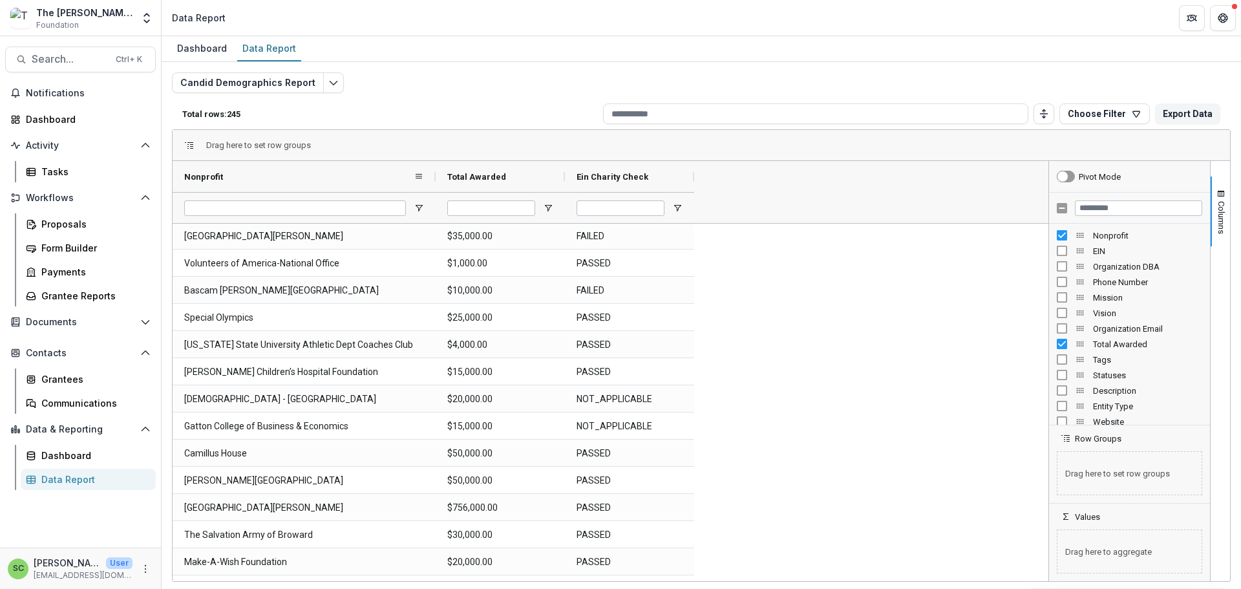
drag, startPoint x: 304, startPoint y: 204, endPoint x: 438, endPoint y: 203, distance: 133.8
click at [438, 192] on div at bounding box center [435, 176] width 5 height 31
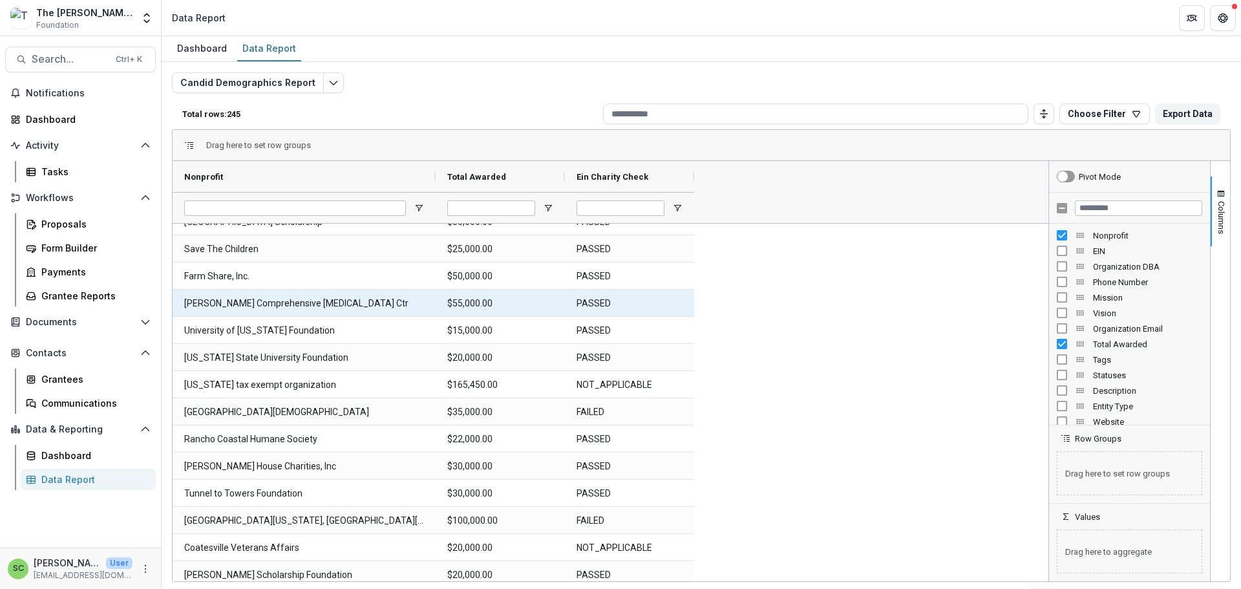
scroll to position [0, 0]
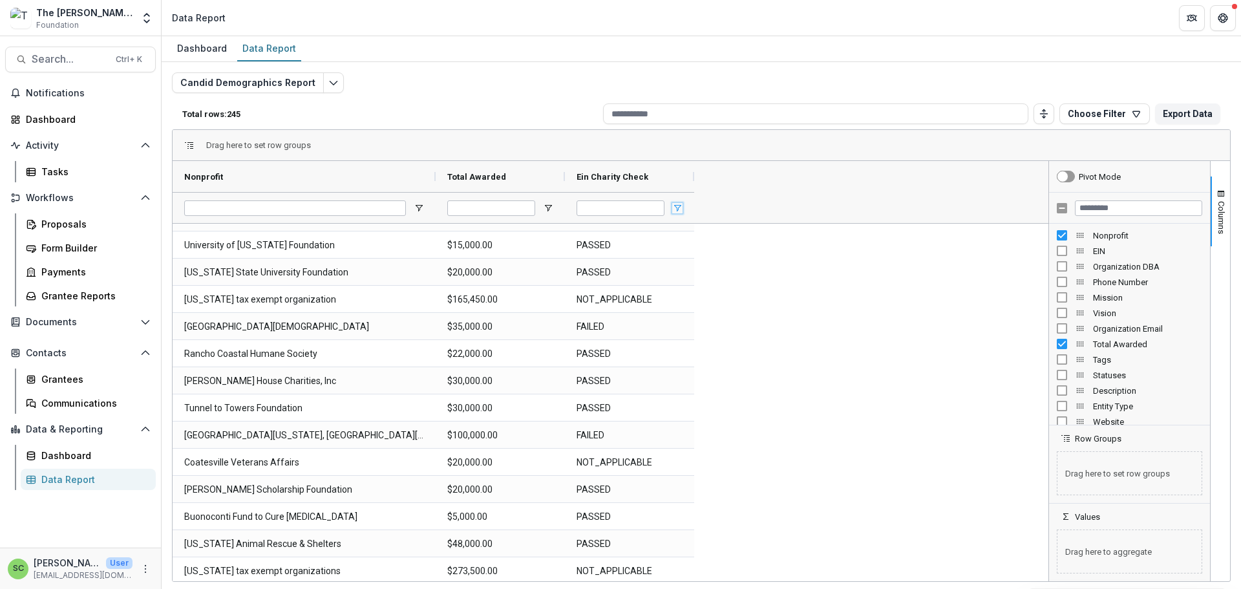
click at [683, 213] on span "Open Filter Menu" at bounding box center [677, 208] width 10 height 10
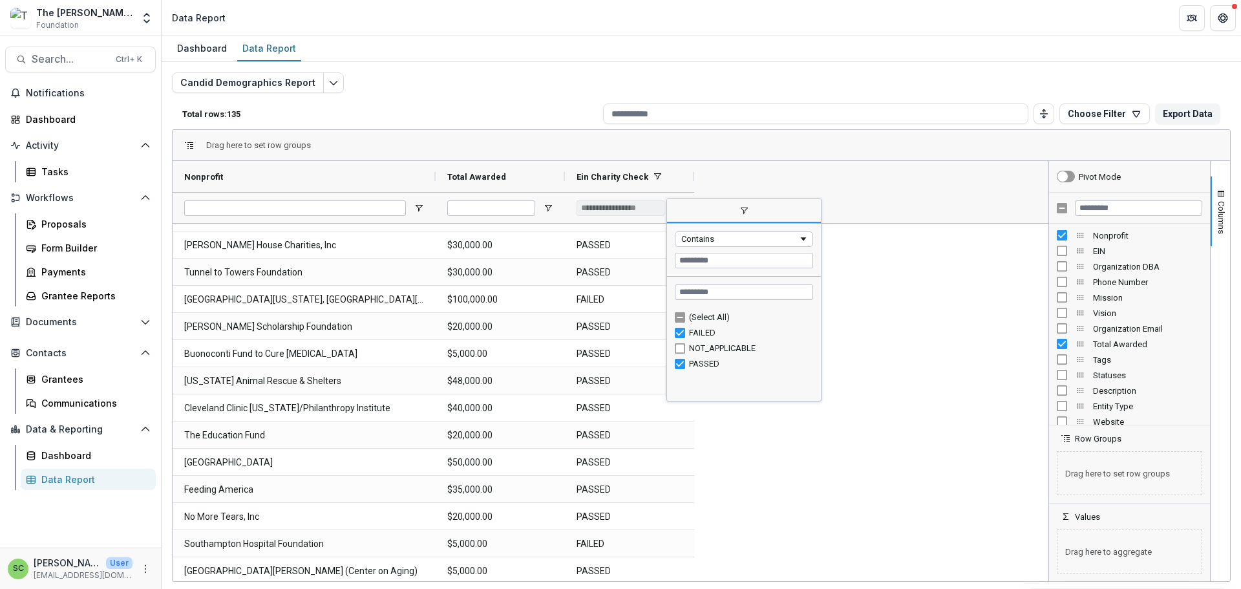
click at [682, 372] on div "PASSED" at bounding box center [744, 364] width 138 height 16
type input "**********"
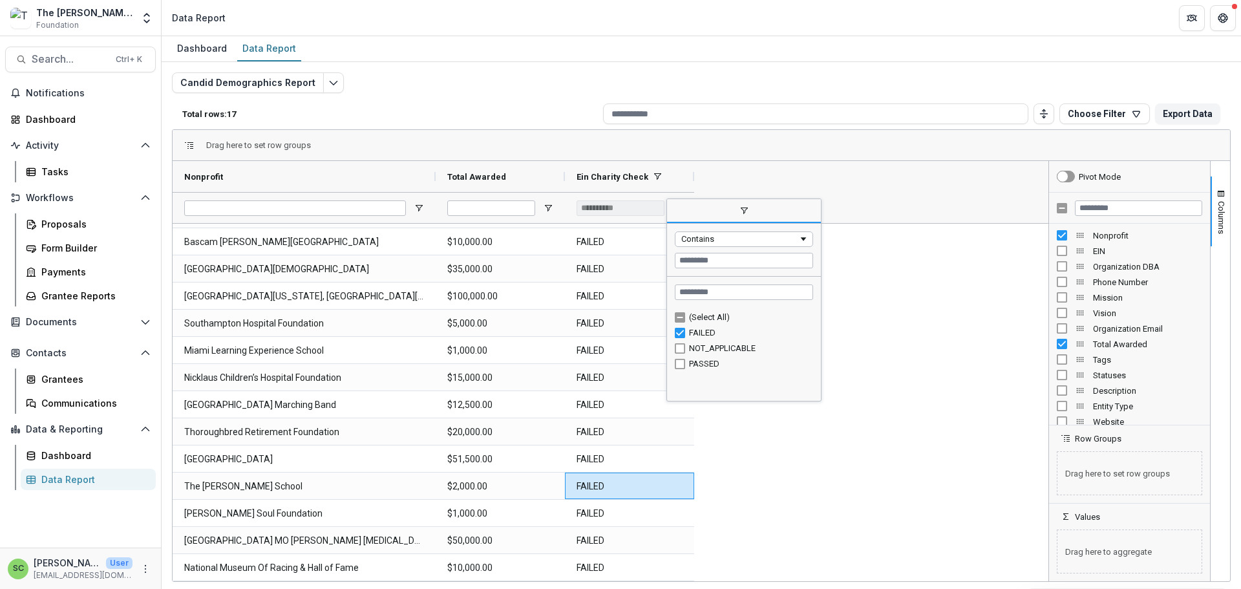
click at [874, 399] on div "[GEOGRAPHIC_DATA][PERSON_NAME] $12,500.00 FAILED [GEOGRAPHIC_DATA] $20,000.00 F…" at bounding box center [609, 351] width 872 height 462
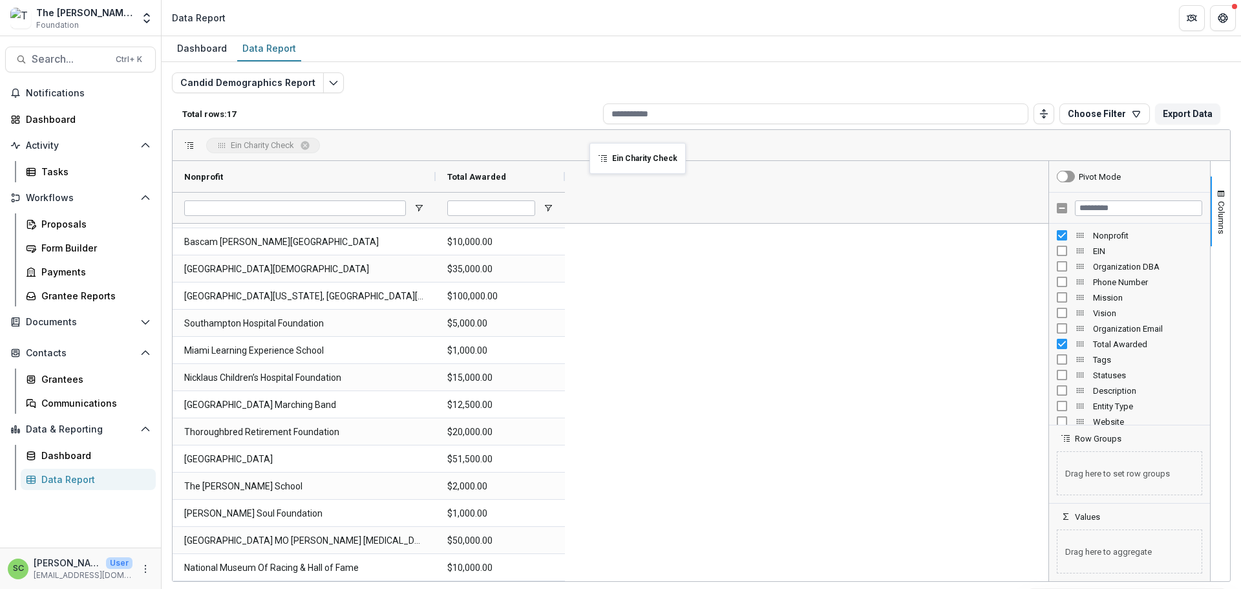
drag, startPoint x: 631, startPoint y: 184, endPoint x: 596, endPoint y: 151, distance: 48.5
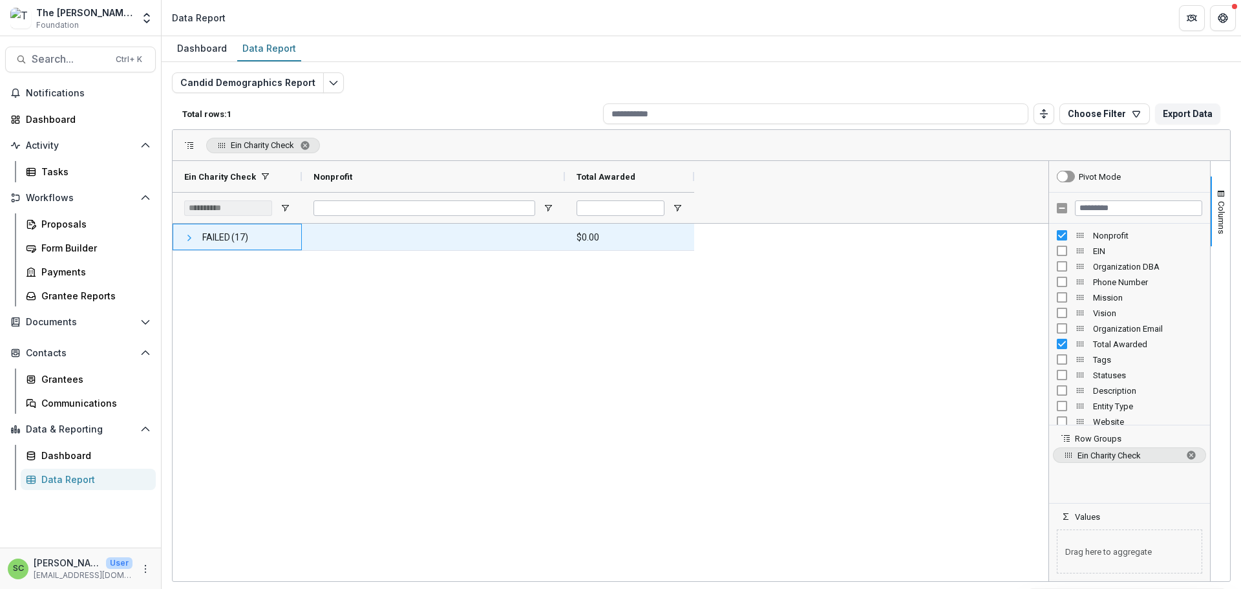
click at [189, 243] on span at bounding box center [189, 238] width 10 height 10
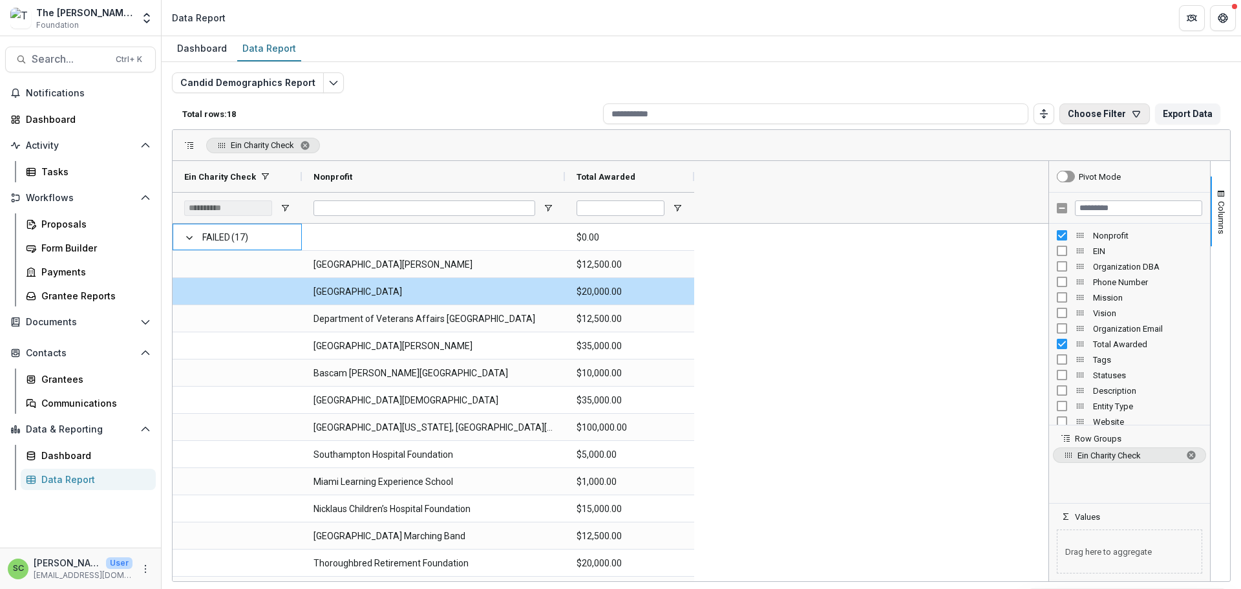
click at [1075, 123] on button "Choose Filter" at bounding box center [1104, 113] width 91 height 21
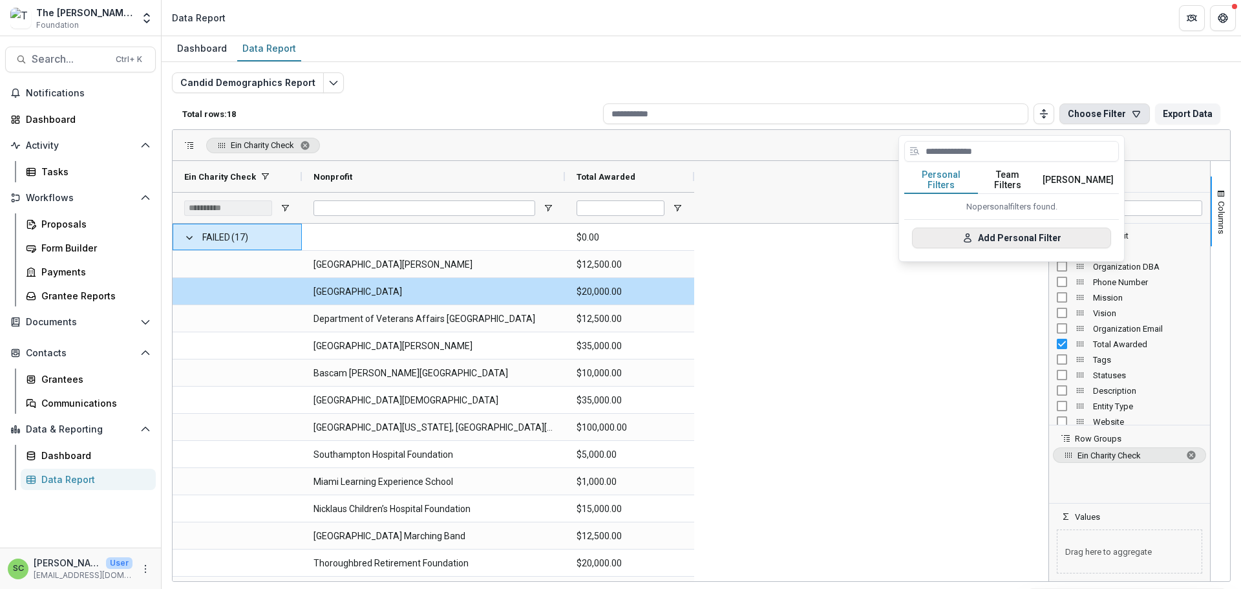
click at [1020, 248] on button "Add Personal Filter" at bounding box center [1011, 238] width 199 height 21
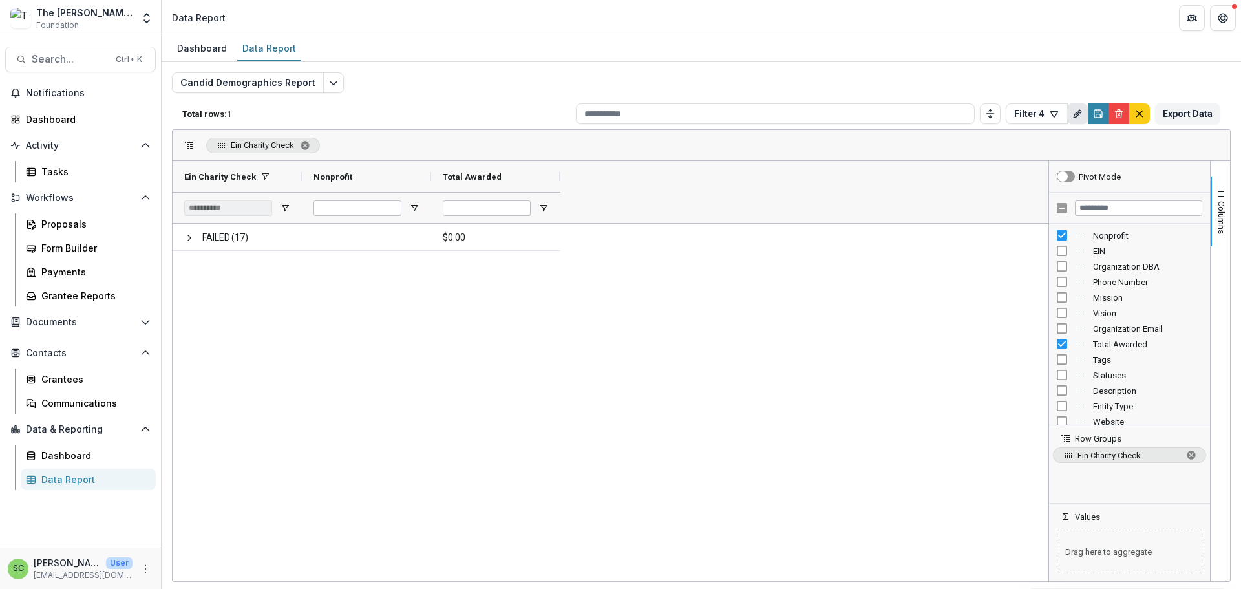
click at [1074, 118] on icon "Rename" at bounding box center [1077, 115] width 6 height 6
type input "*"
type input "**********"
click at [1103, 213] on button "Save" at bounding box center [1085, 203] width 36 height 21
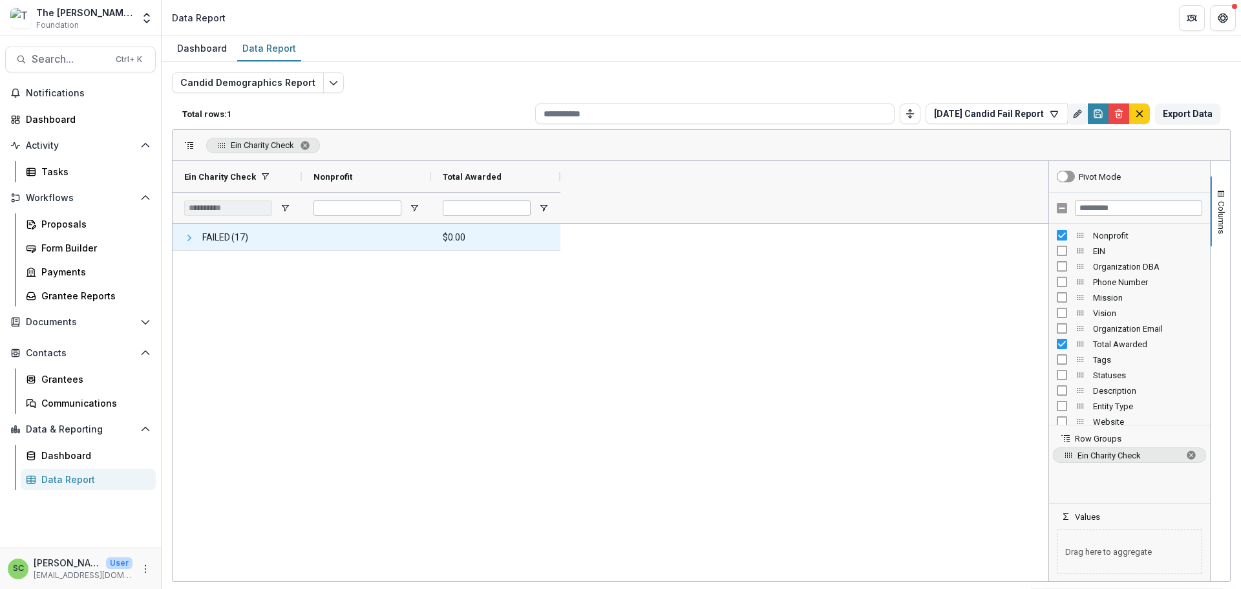
click at [189, 243] on span at bounding box center [189, 238] width 10 height 10
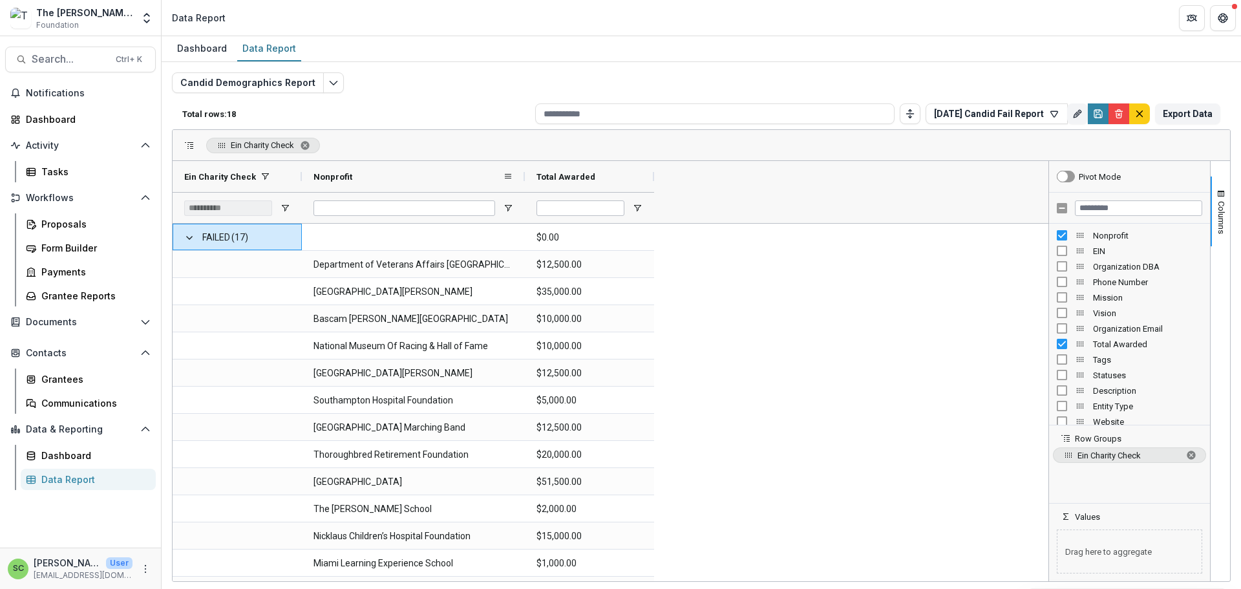
drag, startPoint x: 434, startPoint y: 180, endPoint x: 528, endPoint y: 181, distance: 93.7
click at [527, 181] on div at bounding box center [524, 176] width 5 height 31
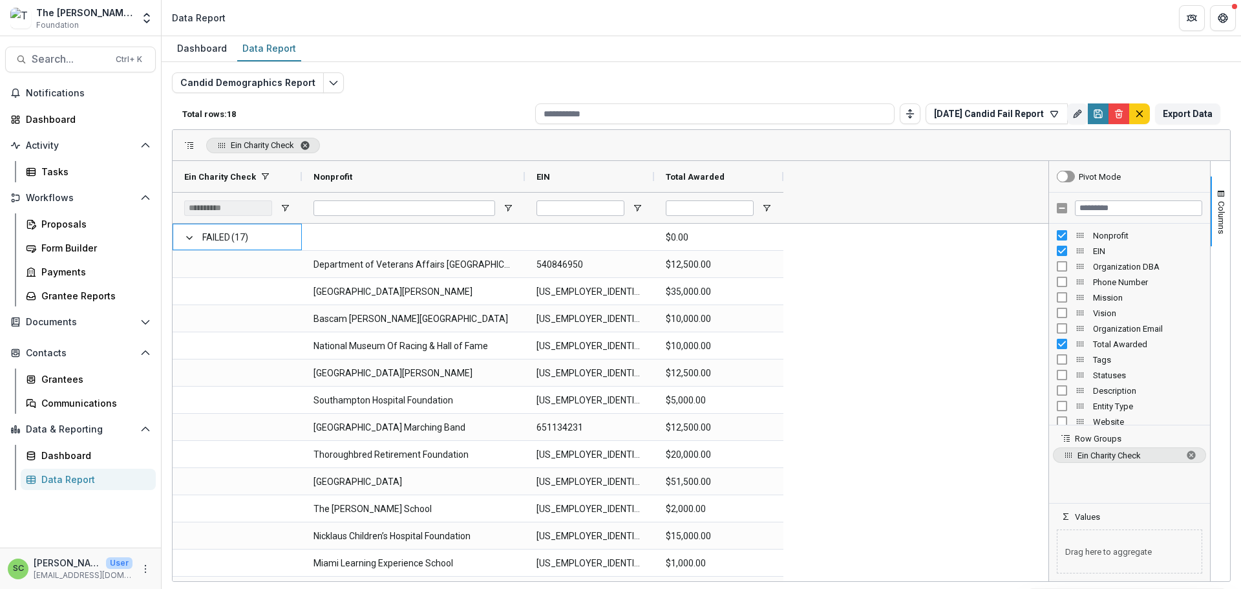
click at [306, 151] on span "Ein Charity Check. Press ENTER to sort. Press DELETE to remove" at bounding box center [305, 145] width 10 height 10
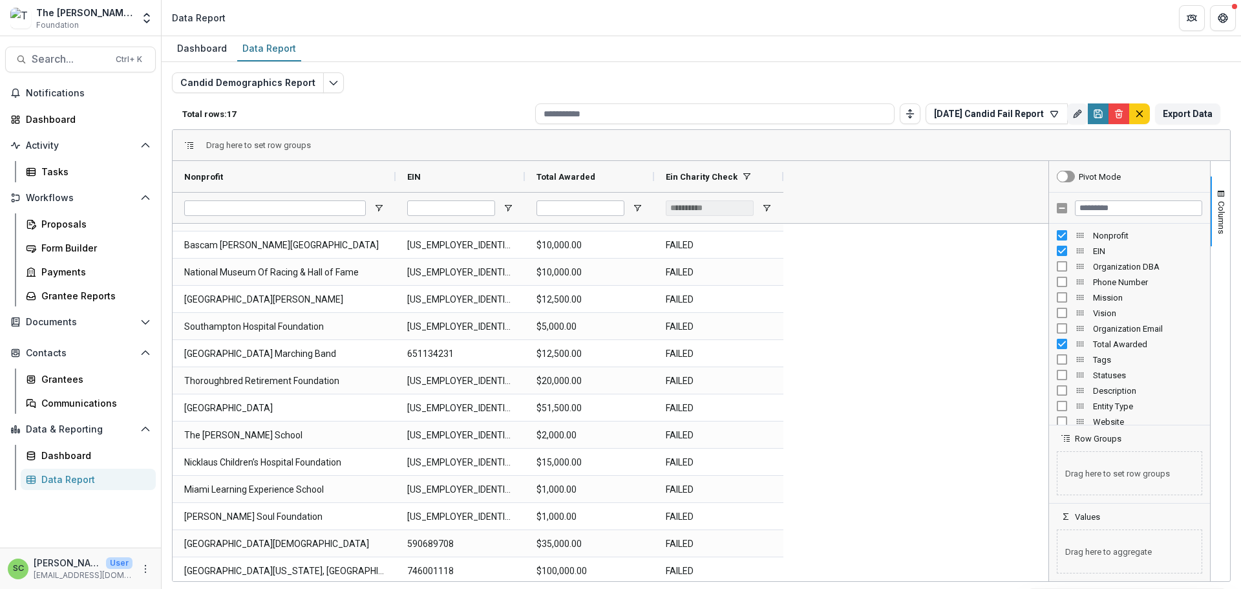
scroll to position [104, 0]
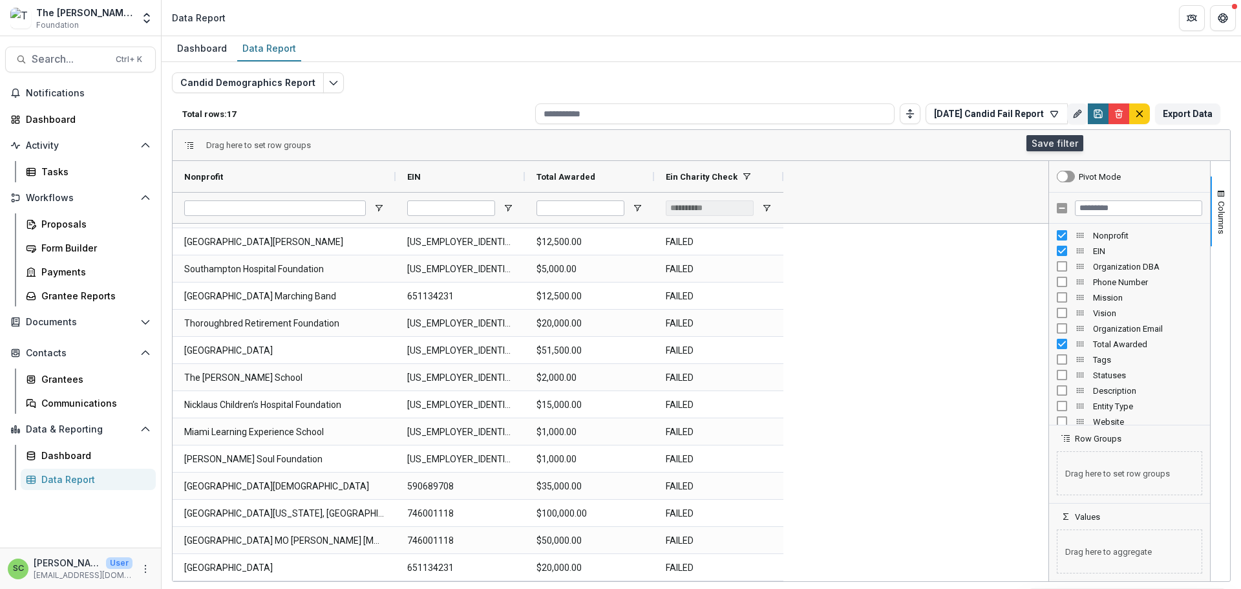
click at [1093, 118] on icon "Save" at bounding box center [1098, 114] width 10 height 10
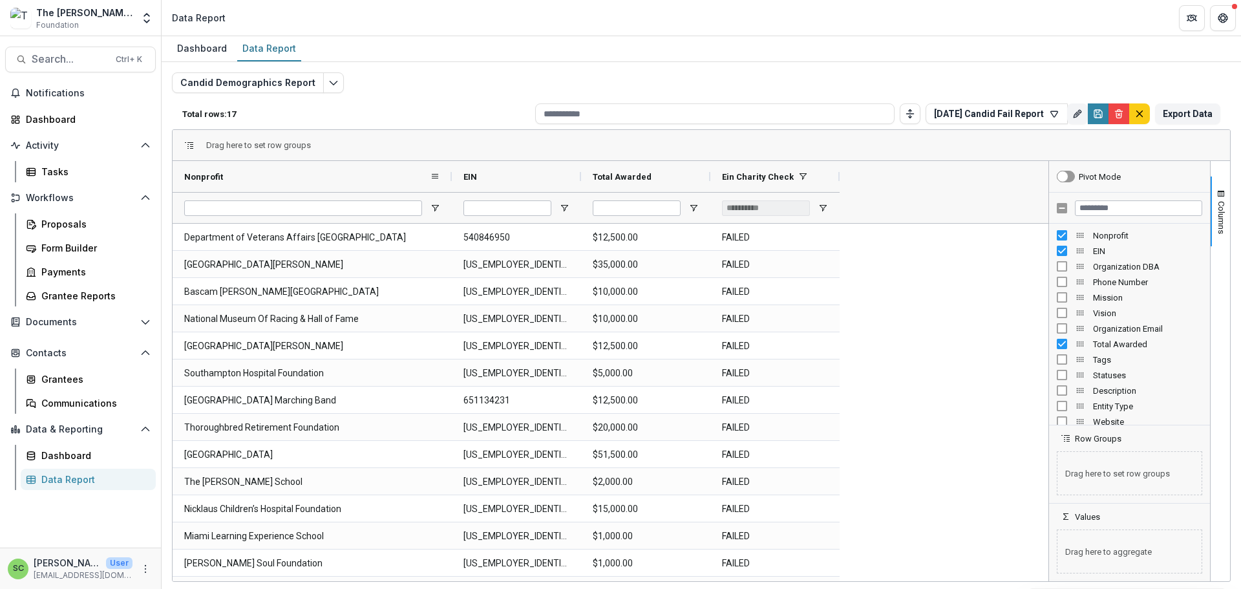
drag, startPoint x: 304, startPoint y: 182, endPoint x: 454, endPoint y: 178, distance: 150.0
click at [454, 178] on div at bounding box center [451, 176] width 5 height 31
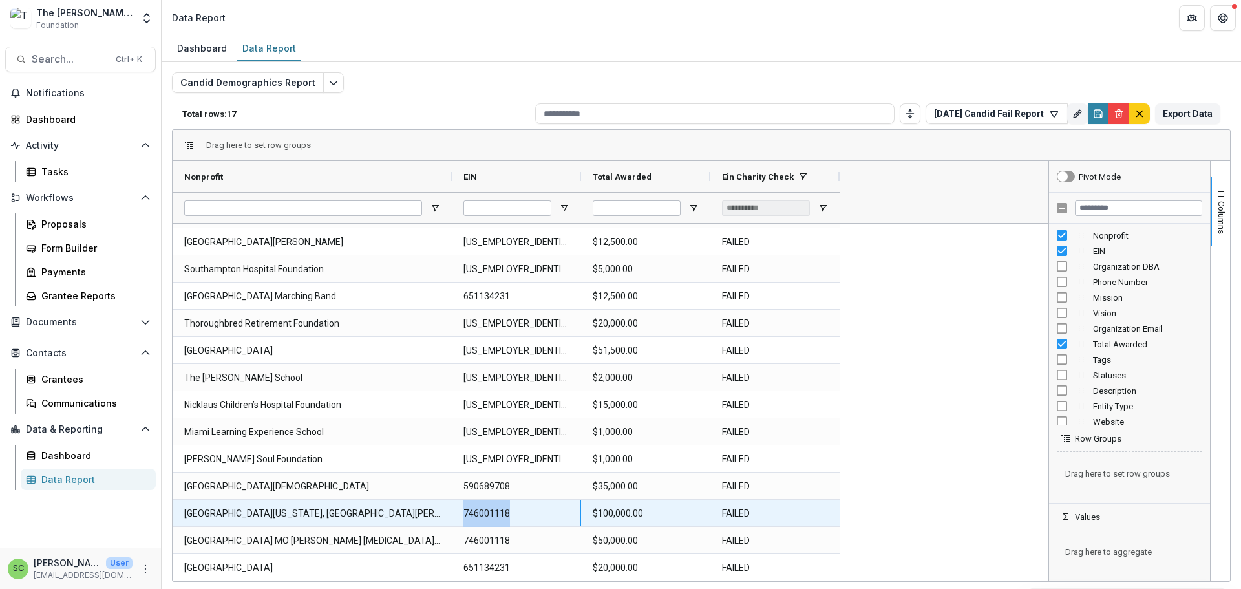
drag, startPoint x: 516, startPoint y: 524, endPoint x: 467, endPoint y: 524, distance: 49.1
click at [467, 524] on EIN-15235 "746001118" at bounding box center [516, 513] width 106 height 27
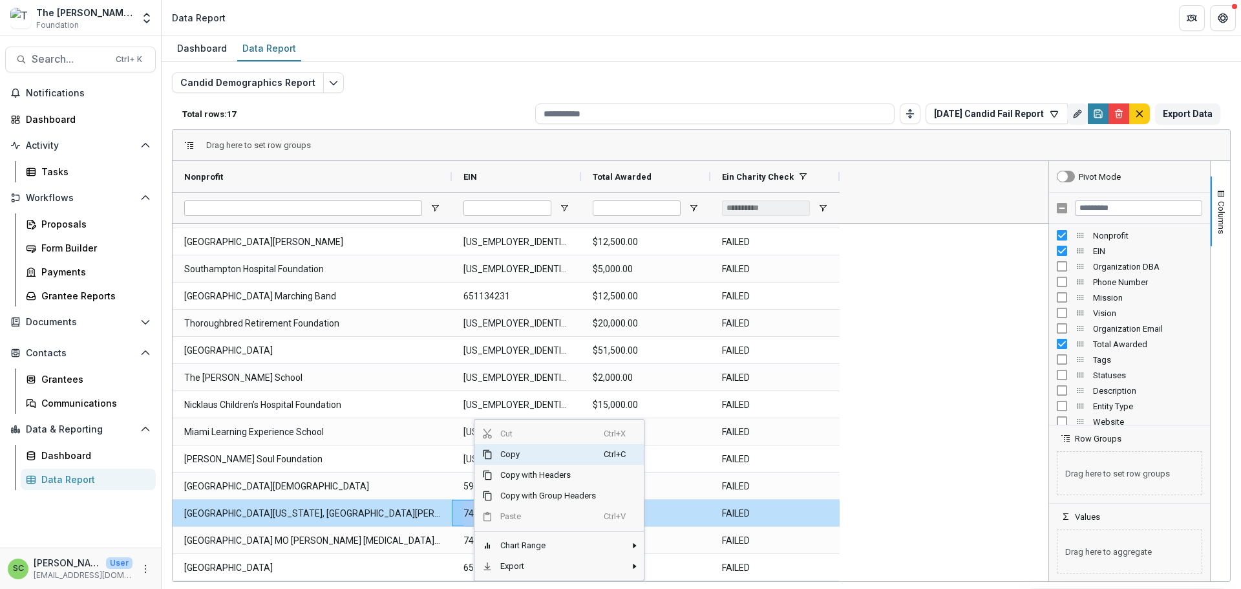
click at [520, 461] on span "Copy" at bounding box center [548, 454] width 111 height 21
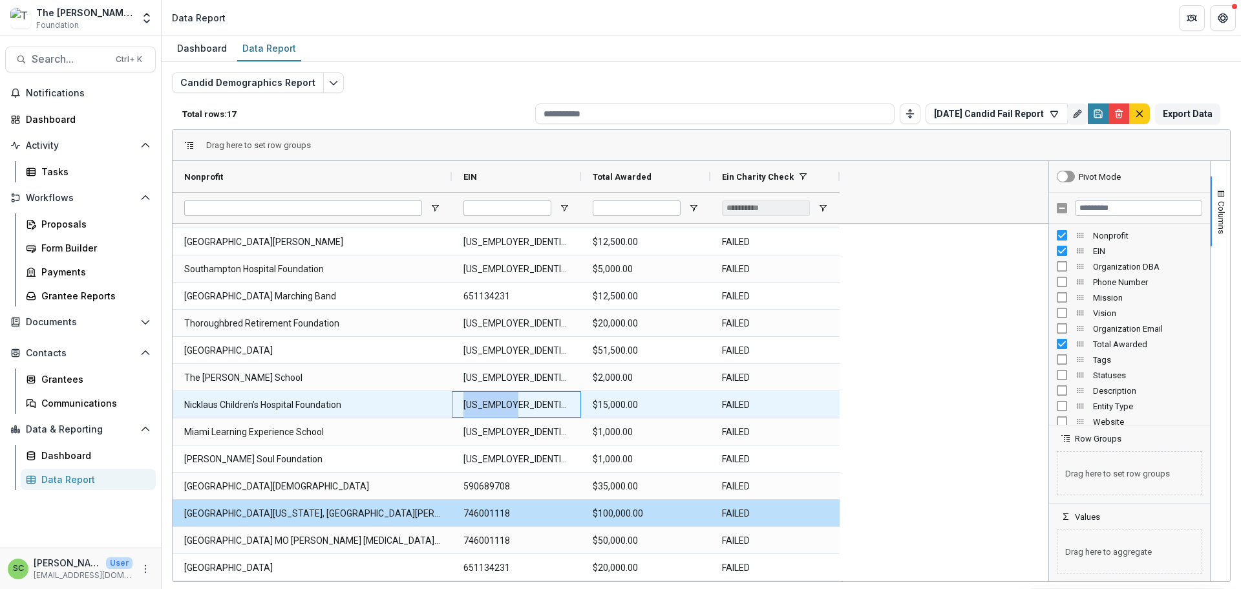
drag, startPoint x: 522, startPoint y: 409, endPoint x: 474, endPoint y: 410, distance: 47.8
click at [463, 415] on div "[US_EMPLOYER_IDENTIFICATION_NUMBER]" at bounding box center [516, 404] width 129 height 27
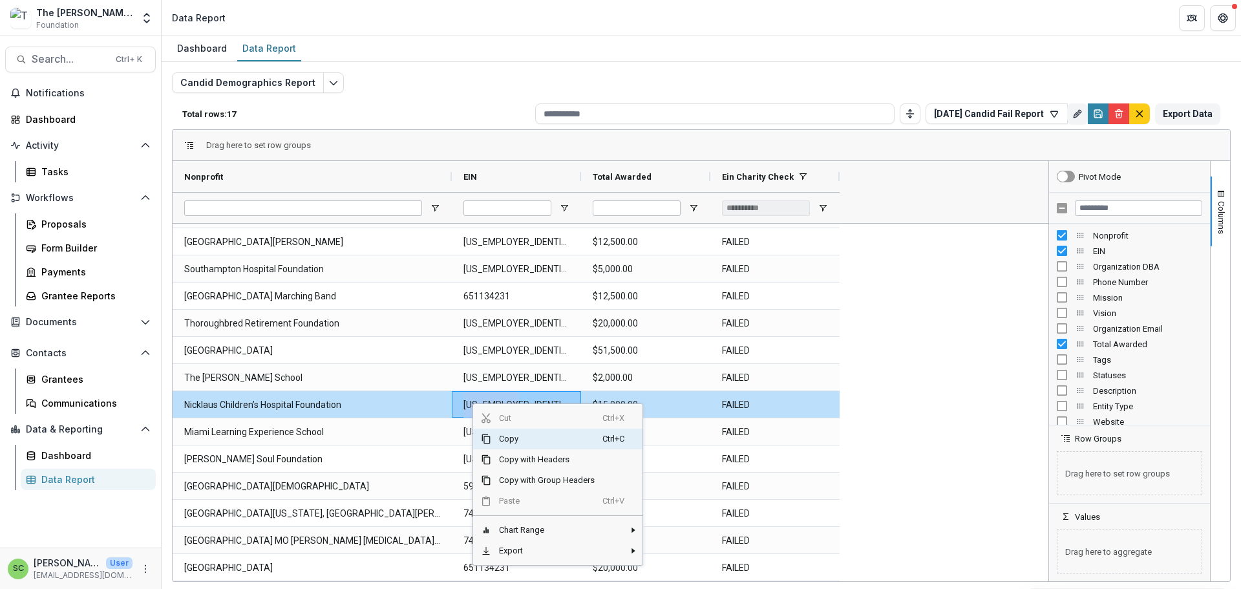
click at [531, 449] on span "Copy" at bounding box center [546, 439] width 111 height 21
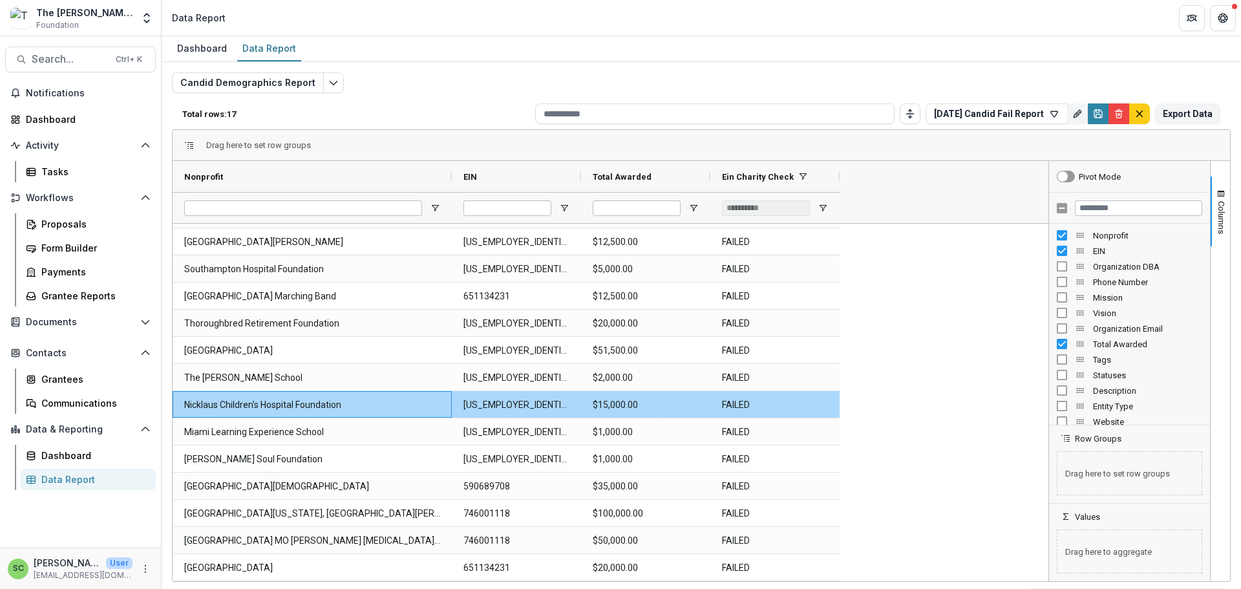
click at [346, 412] on Nonprofit-15218 "Nicklaus Children’s Hospital Foundation" at bounding box center [312, 405] width 256 height 27
drag, startPoint x: 348, startPoint y: 412, endPoint x: 195, endPoint y: 414, distance: 153.2
click at [186, 414] on div "Nicklaus Children’s Hospital Foundation" at bounding box center [312, 404] width 279 height 27
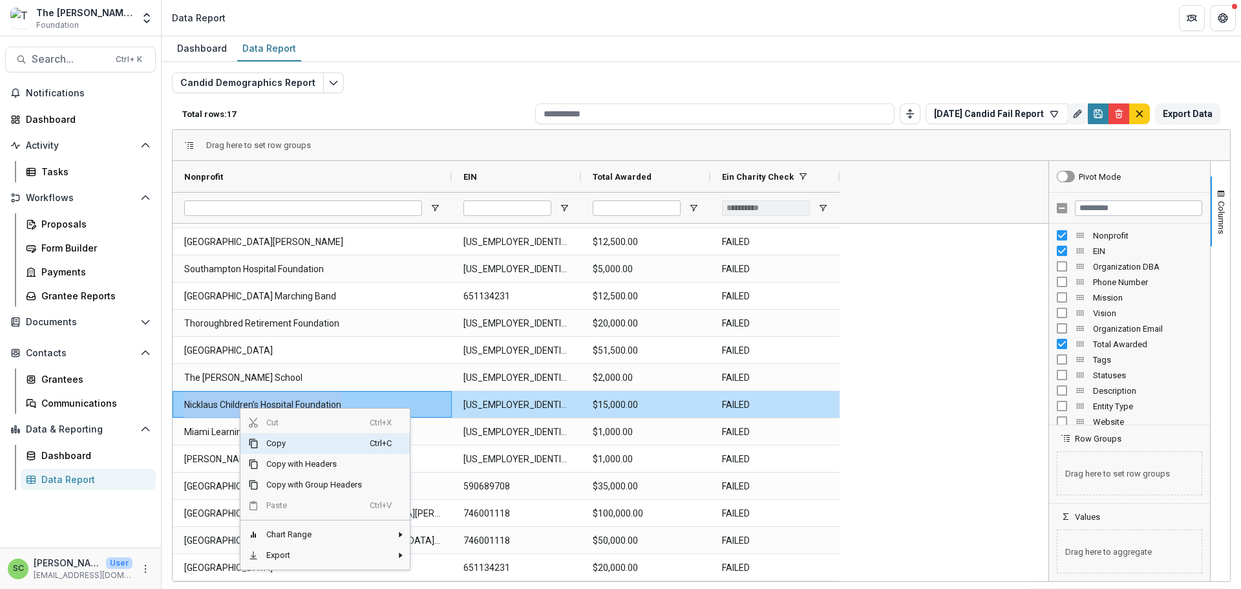
click at [283, 453] on span "Copy" at bounding box center [314, 443] width 111 height 21
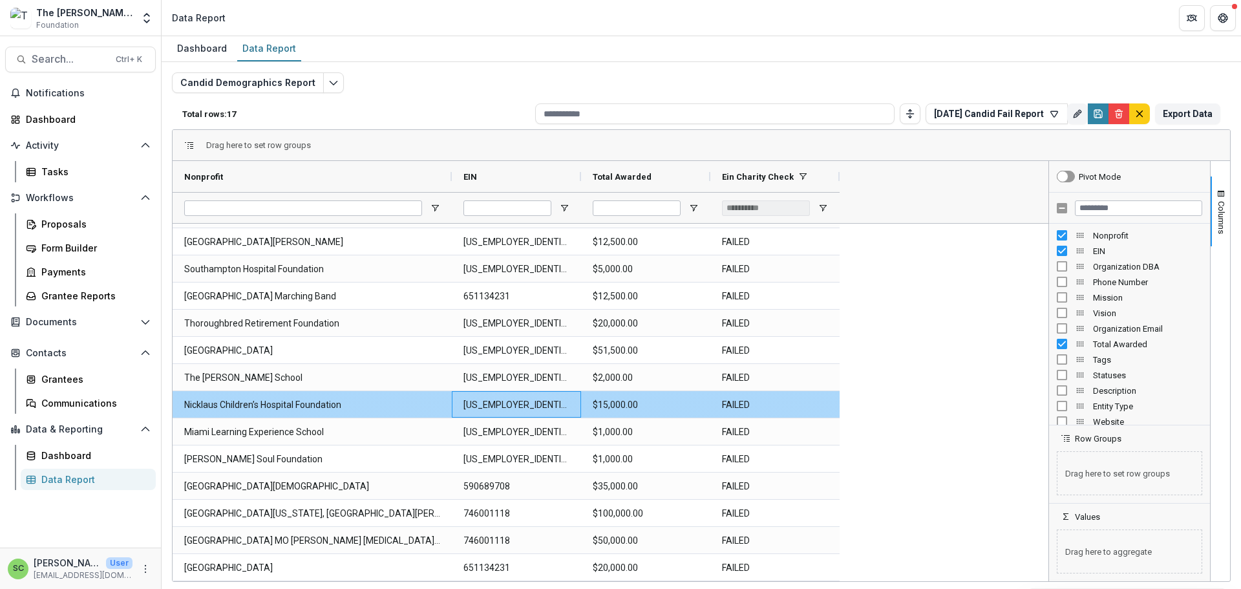
click at [520, 412] on EIN-15219 "[US_EMPLOYER_IDENTIFICATION_NUMBER]" at bounding box center [516, 405] width 106 height 27
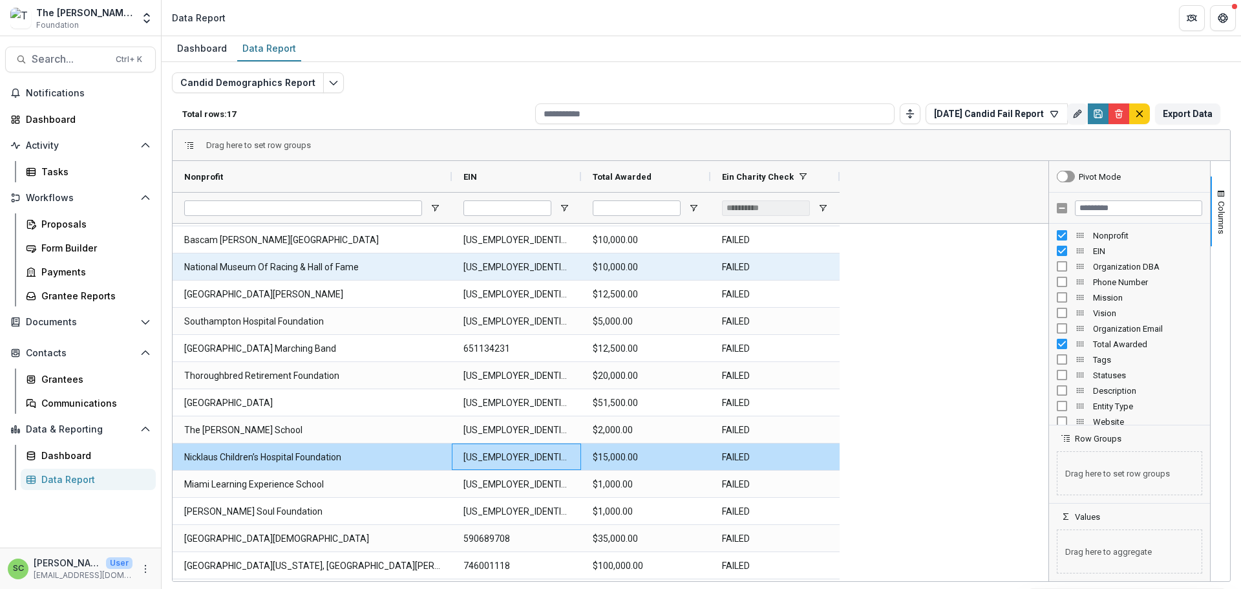
scroll to position [0, 0]
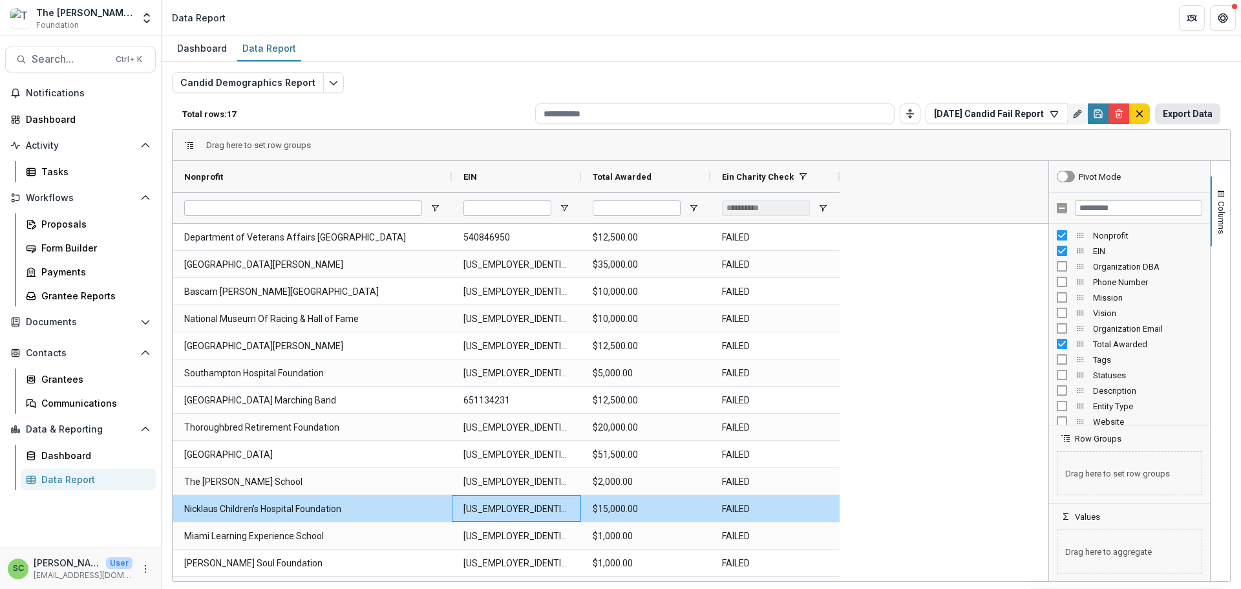
click at [1162, 117] on button "Export Data" at bounding box center [1187, 113] width 65 height 21
